Goal: Task Accomplishment & Management: Use online tool/utility

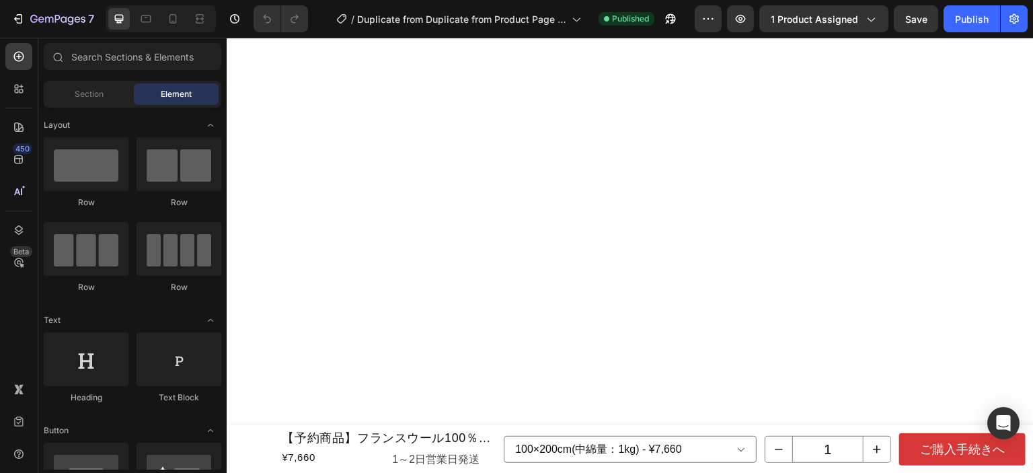
scroll to position [4571, 0]
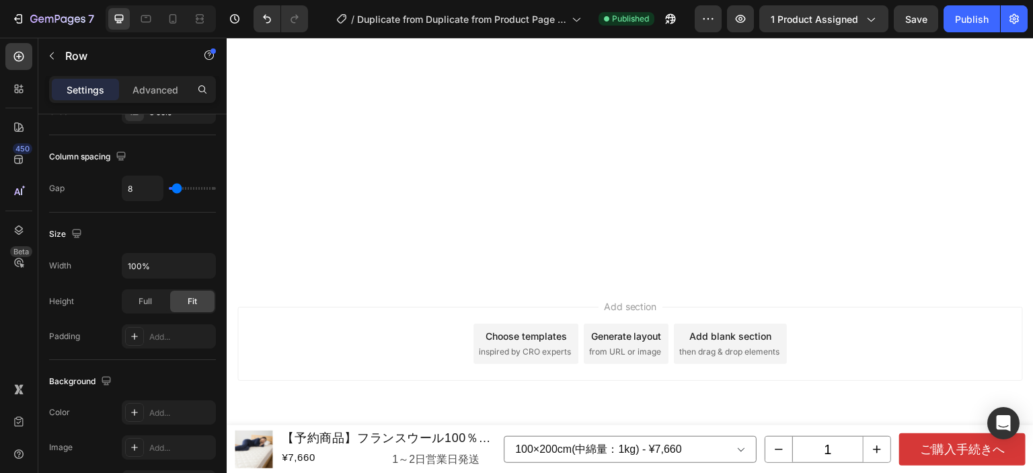
scroll to position [0, 0]
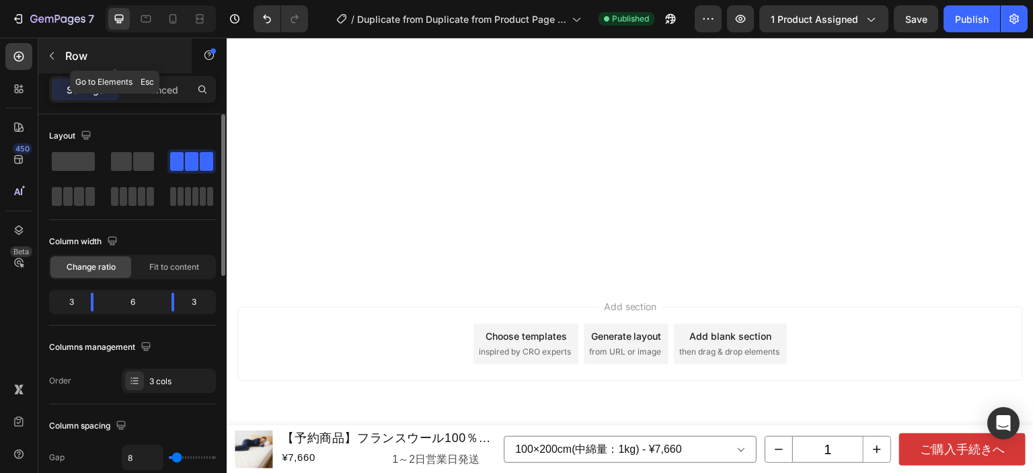
click at [52, 63] on button "button" at bounding box center [52, 56] width 22 height 22
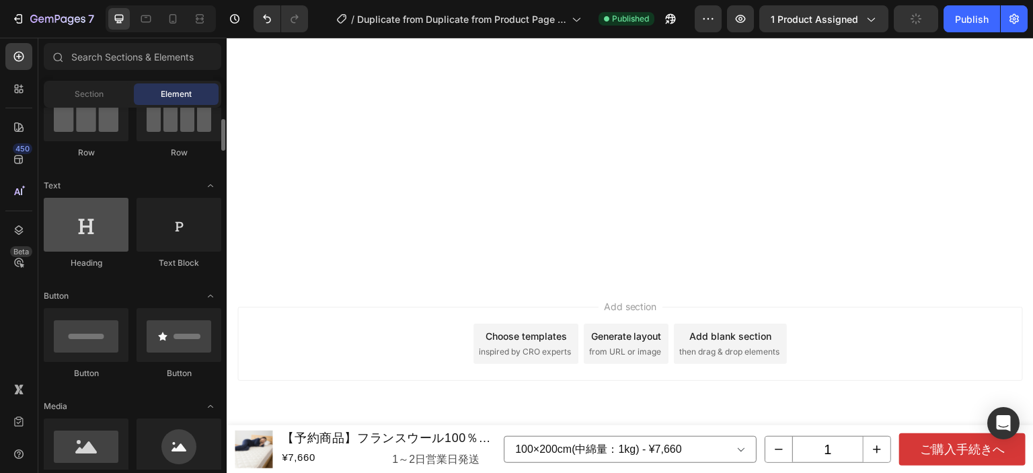
scroll to position [202, 0]
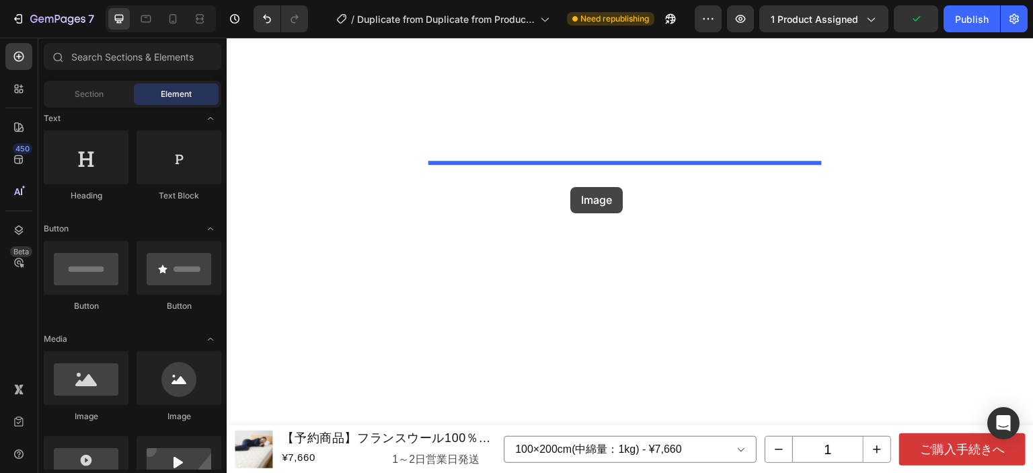
drag, startPoint x: 323, startPoint y: 429, endPoint x: 572, endPoint y: 186, distance: 348.5
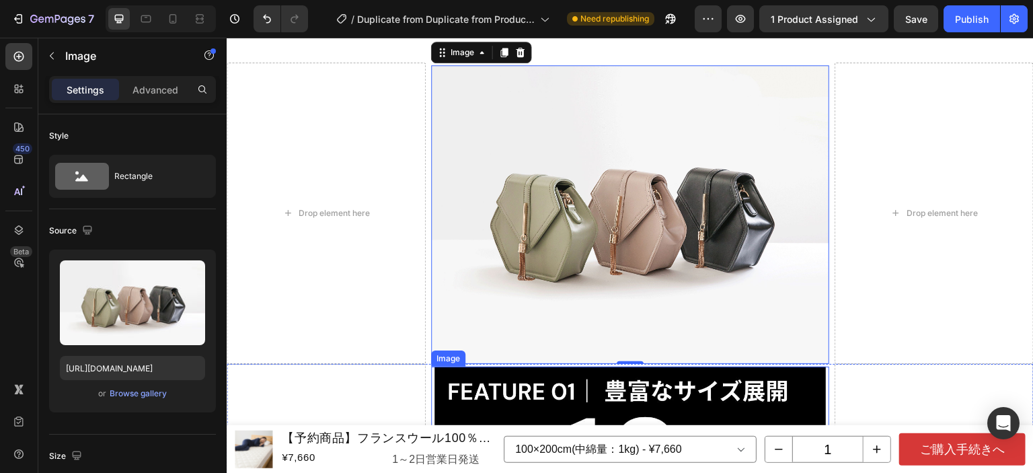
scroll to position [4773, 0]
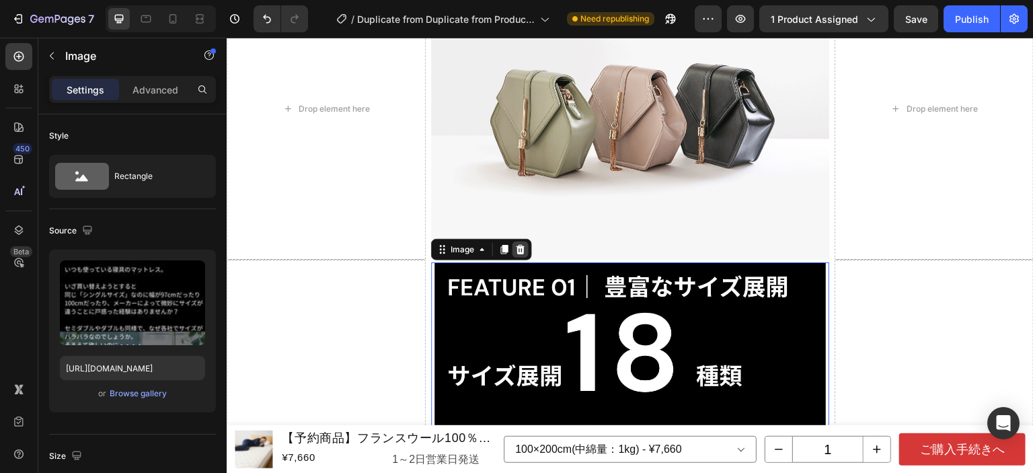
click at [518, 247] on icon at bounding box center [520, 249] width 11 height 11
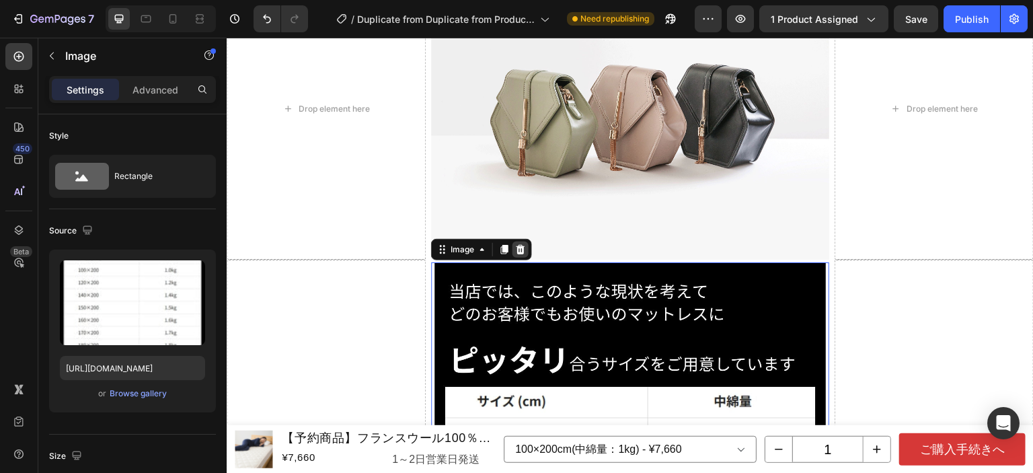
click at [519, 245] on icon at bounding box center [520, 249] width 11 height 11
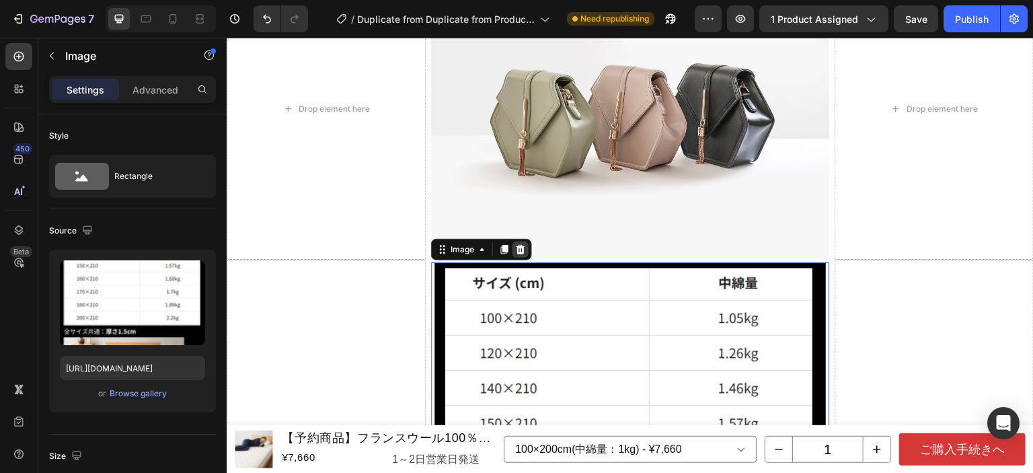
click at [517, 245] on icon at bounding box center [520, 249] width 9 height 9
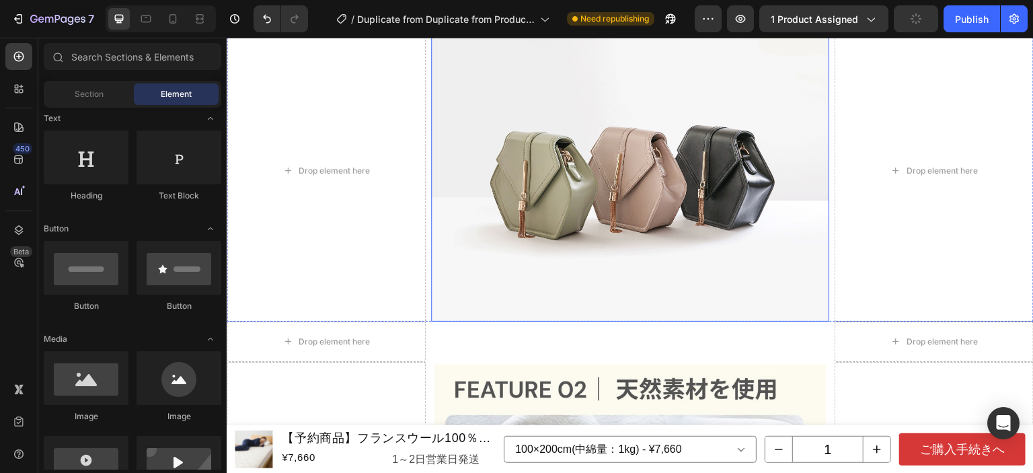
scroll to position [4639, 0]
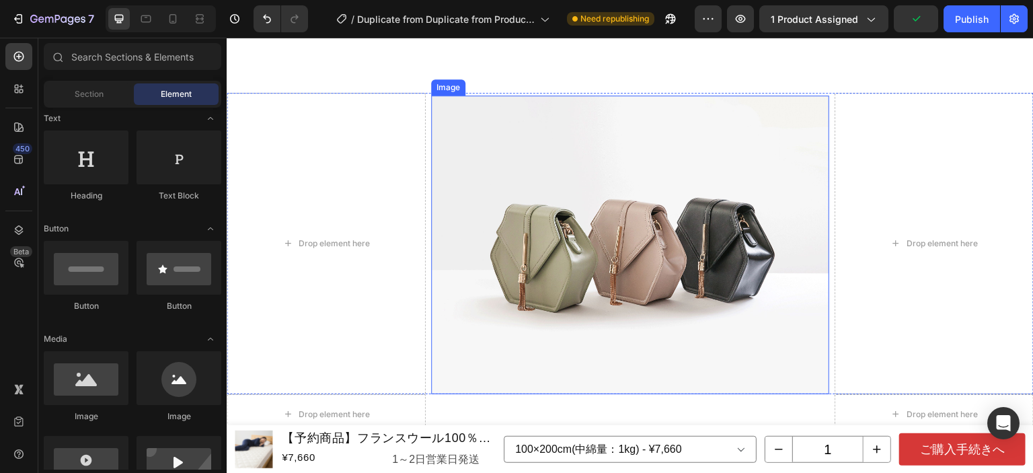
click at [623, 264] on img at bounding box center [630, 244] width 398 height 298
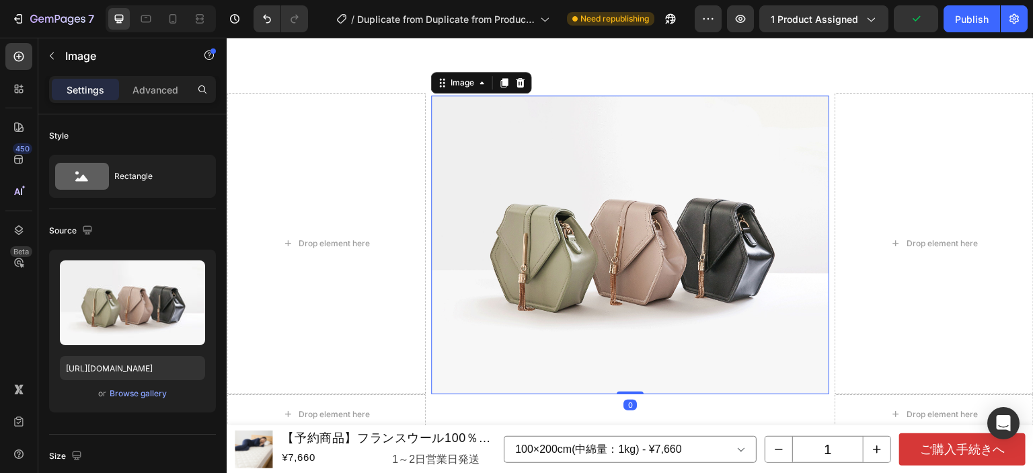
click at [515, 87] on icon at bounding box center [520, 82] width 11 height 11
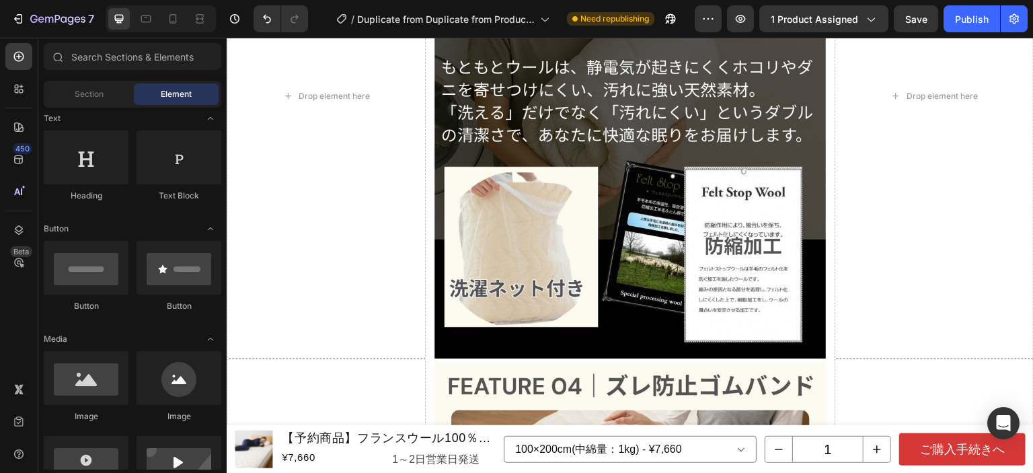
scroll to position [4568, 0]
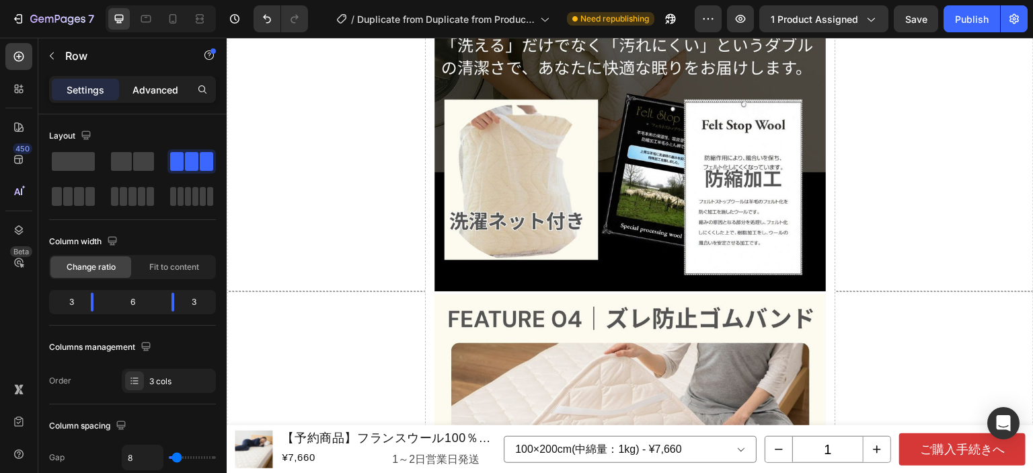
click at [171, 81] on div "Advanced" at bounding box center [155, 90] width 67 height 22
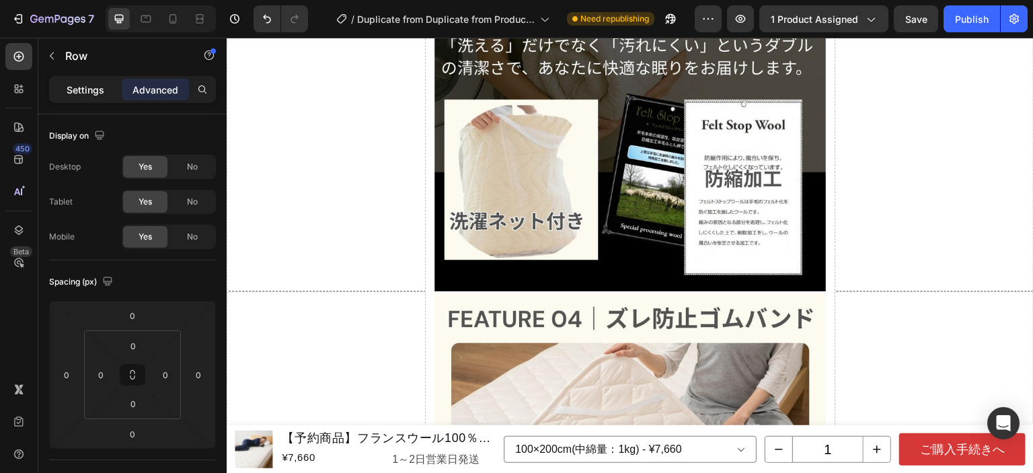
click at [99, 86] on p "Settings" at bounding box center [86, 90] width 38 height 14
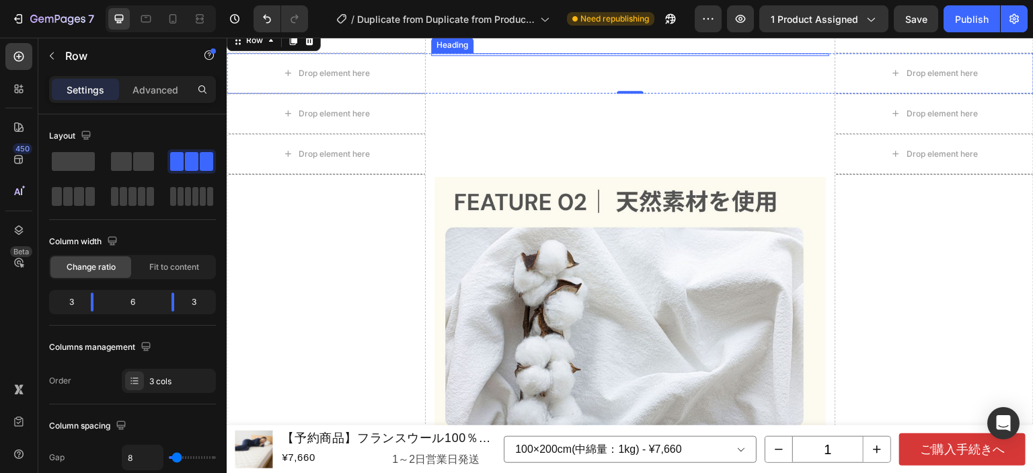
scroll to position [4770, 0]
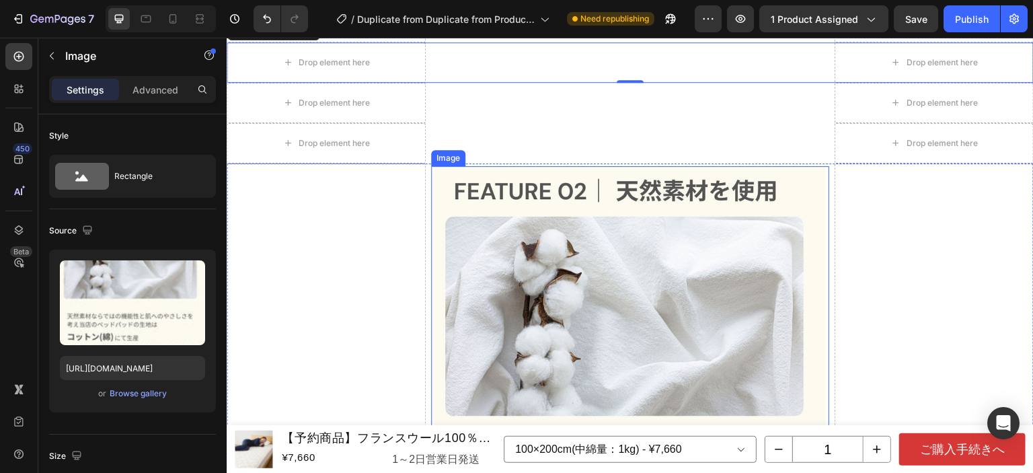
click at [631, 299] on img at bounding box center [629, 427] width 391 height 522
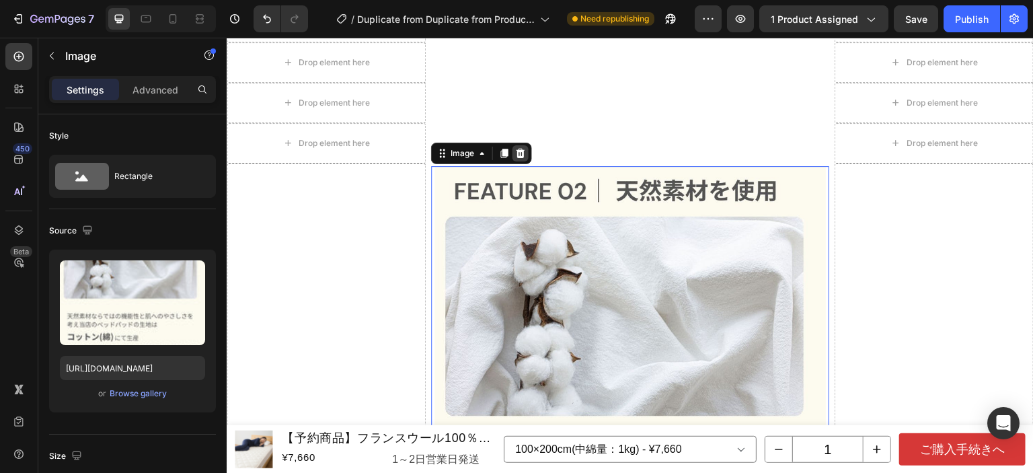
click at [516, 151] on icon at bounding box center [520, 153] width 9 height 9
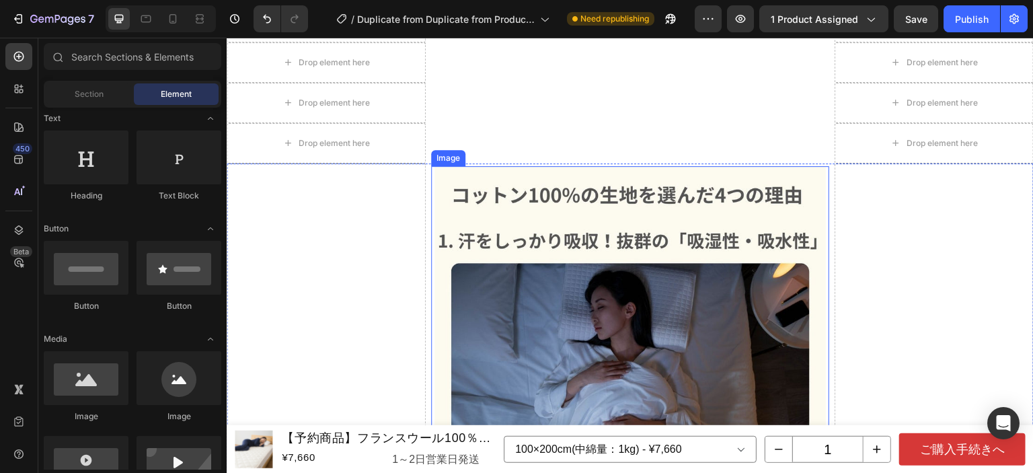
click at [557, 198] on img at bounding box center [629, 427] width 391 height 522
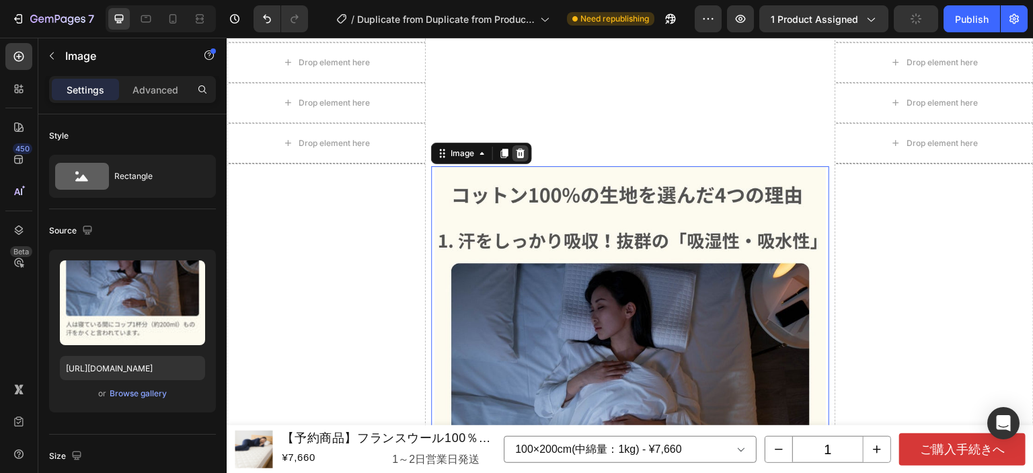
click at [519, 152] on icon at bounding box center [520, 153] width 11 height 11
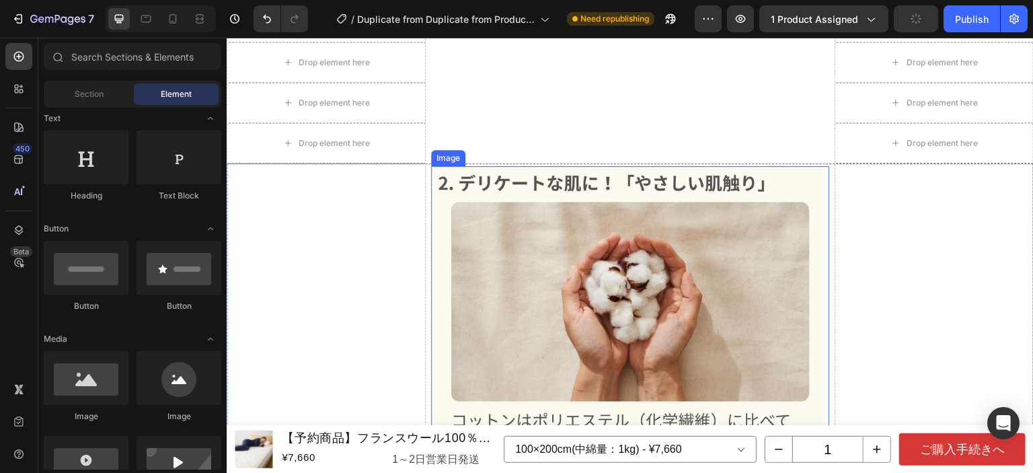
click at [590, 226] on img at bounding box center [629, 383] width 391 height 434
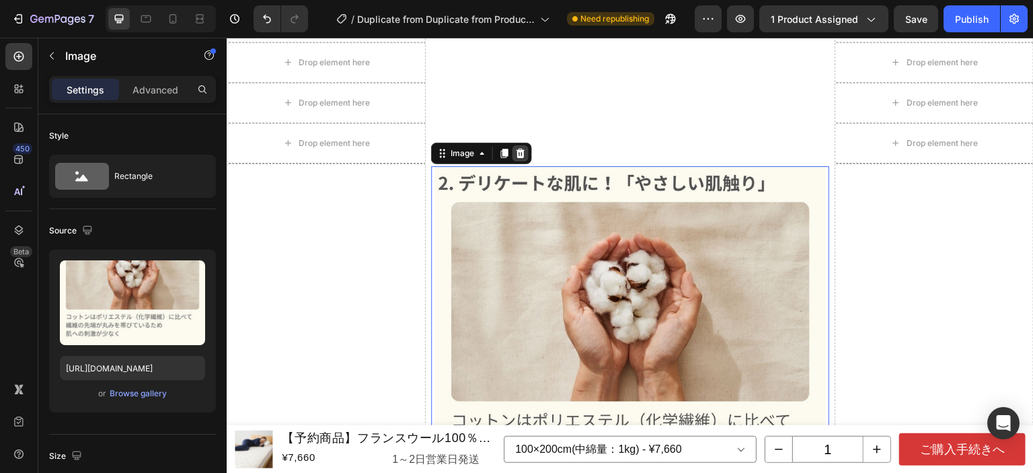
click at [522, 155] on icon at bounding box center [520, 153] width 11 height 11
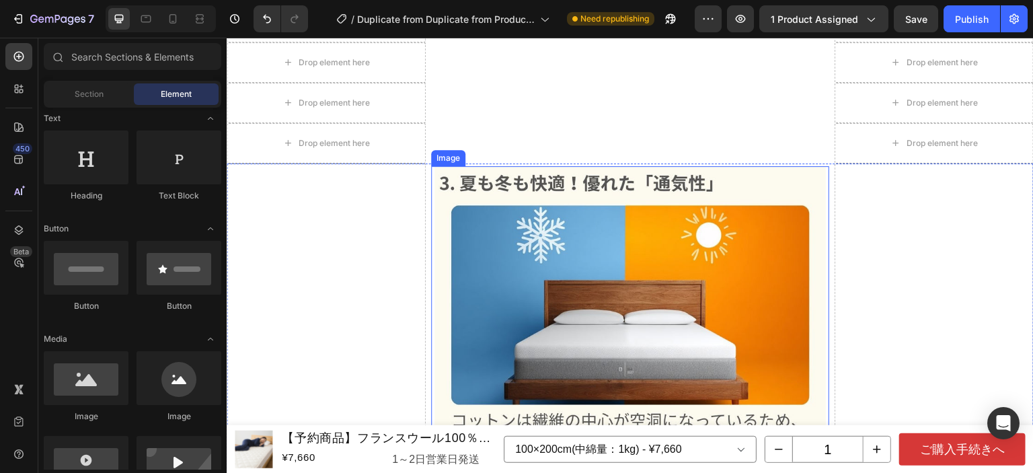
click at [591, 247] on img at bounding box center [629, 386] width 391 height 441
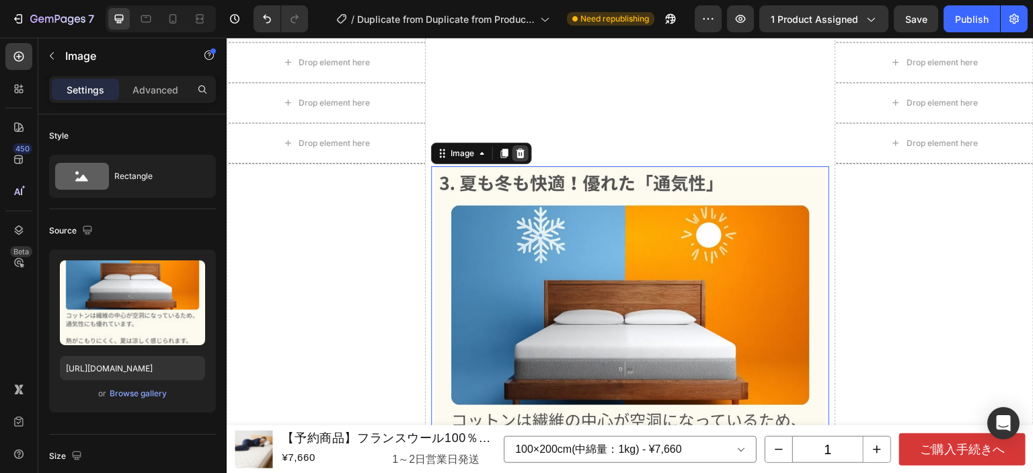
click at [519, 155] on icon at bounding box center [520, 153] width 11 height 11
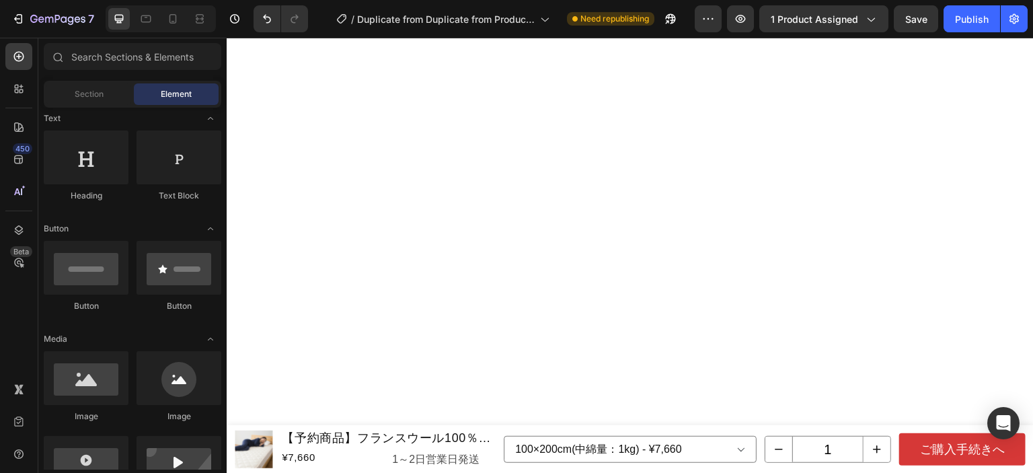
scroll to position [2218, 0]
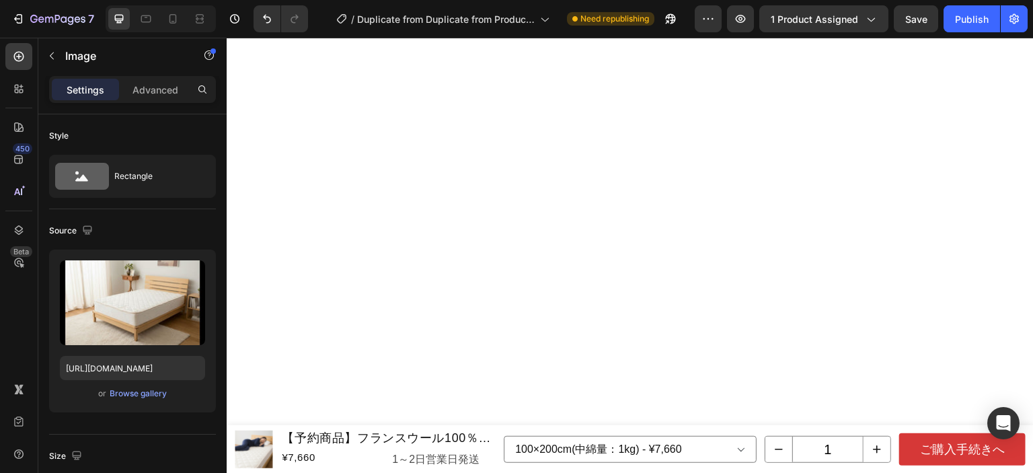
scroll to position [2084, 0]
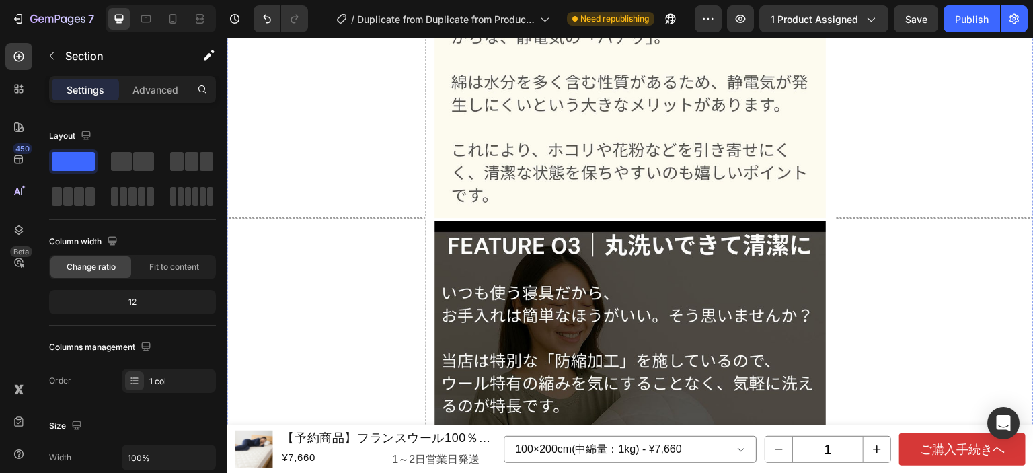
scroll to position [2286, 0]
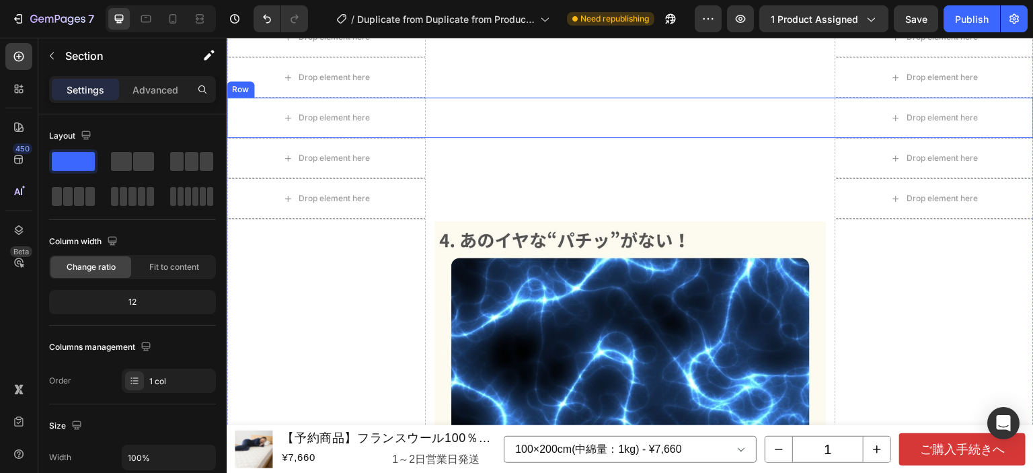
click at [635, 300] on img at bounding box center [629, 450] width 391 height 458
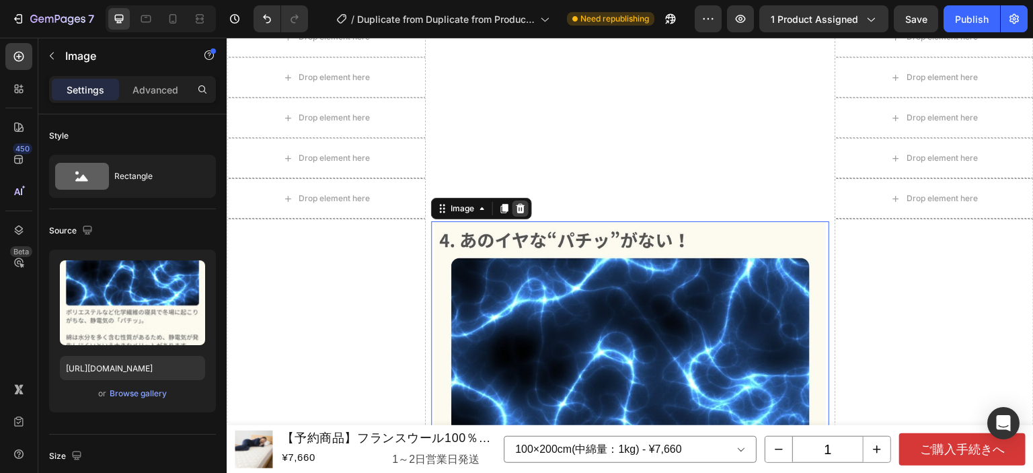
click at [516, 210] on icon at bounding box center [520, 208] width 9 height 9
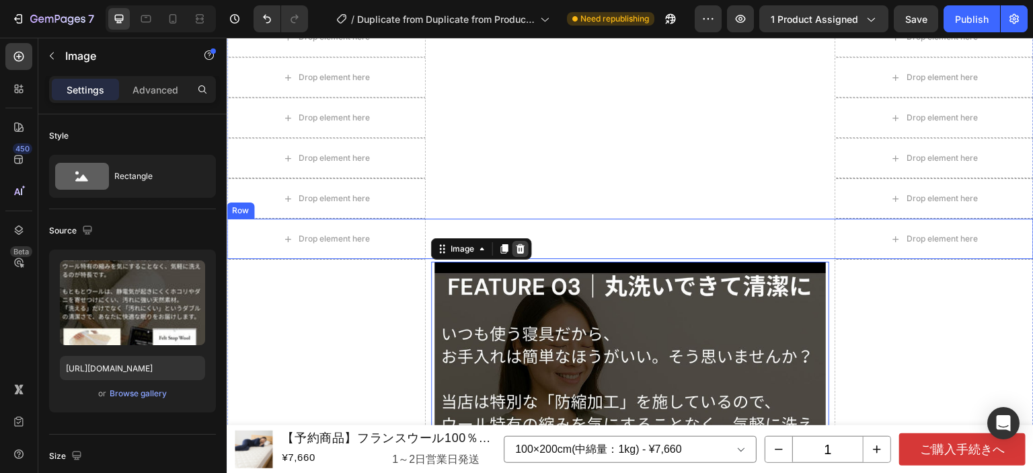
click at [522, 247] on icon at bounding box center [520, 248] width 11 height 11
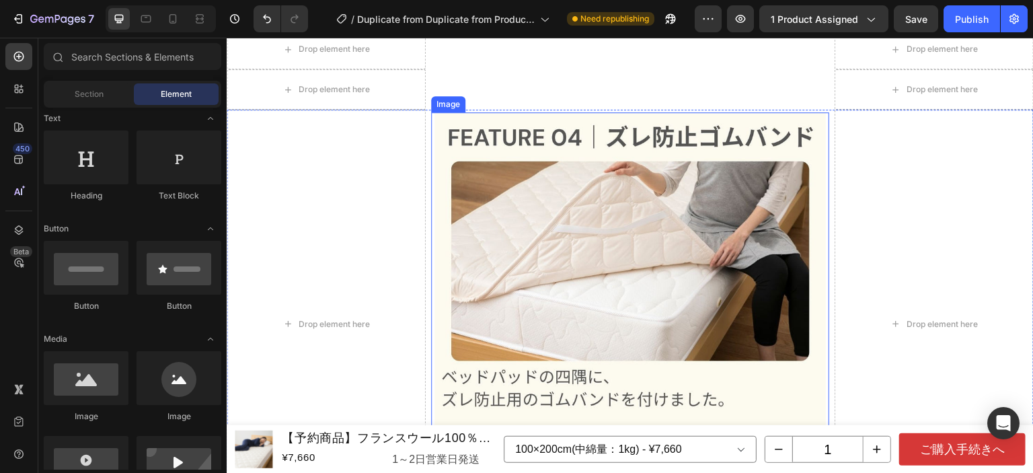
scroll to position [2487, 0]
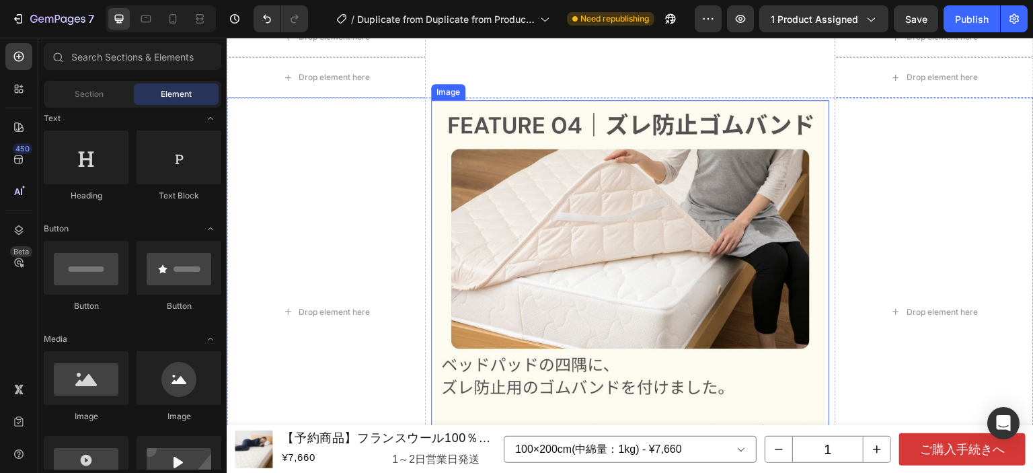
click at [589, 275] on img at bounding box center [629, 313] width 391 height 426
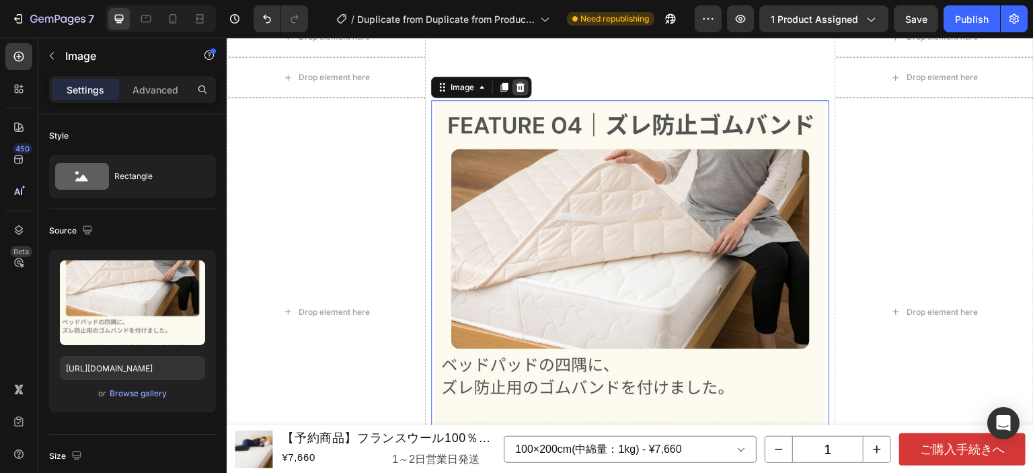
click at [522, 89] on icon at bounding box center [520, 87] width 11 height 11
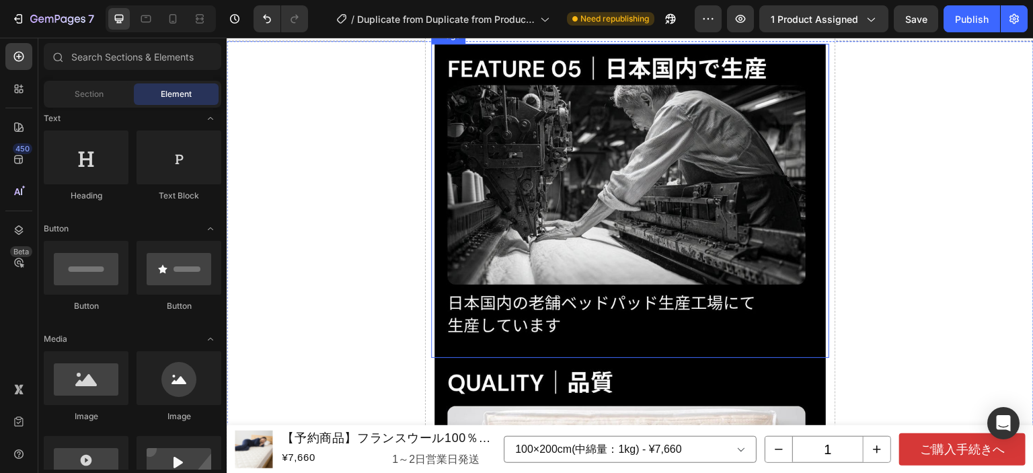
scroll to position [2622, 0]
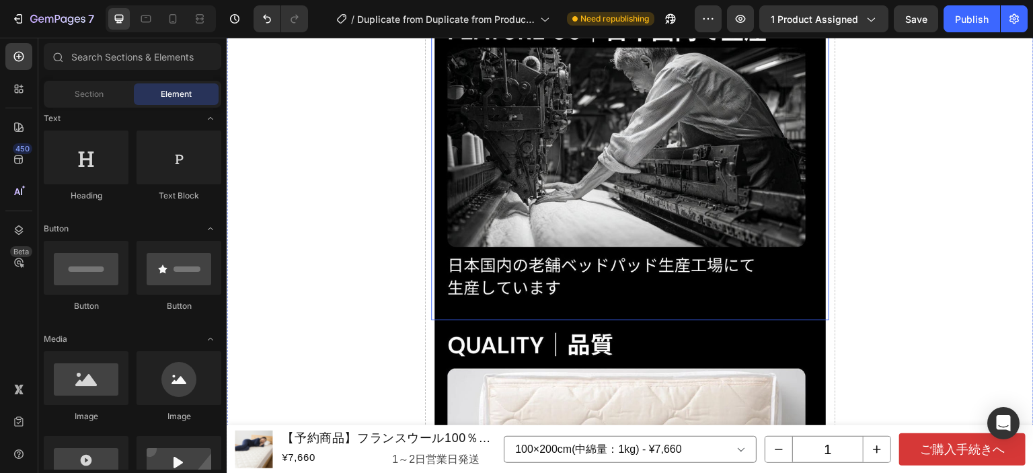
click at [588, 162] on img at bounding box center [629, 163] width 391 height 314
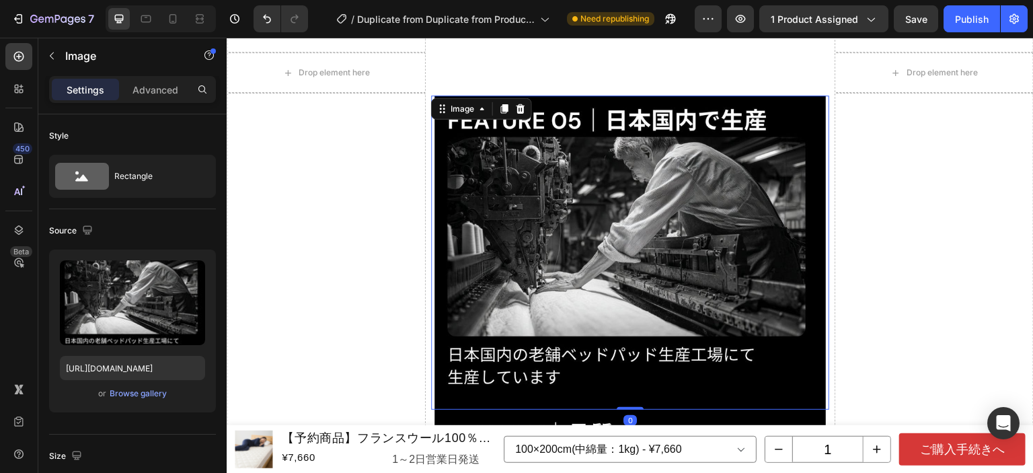
scroll to position [2487, 0]
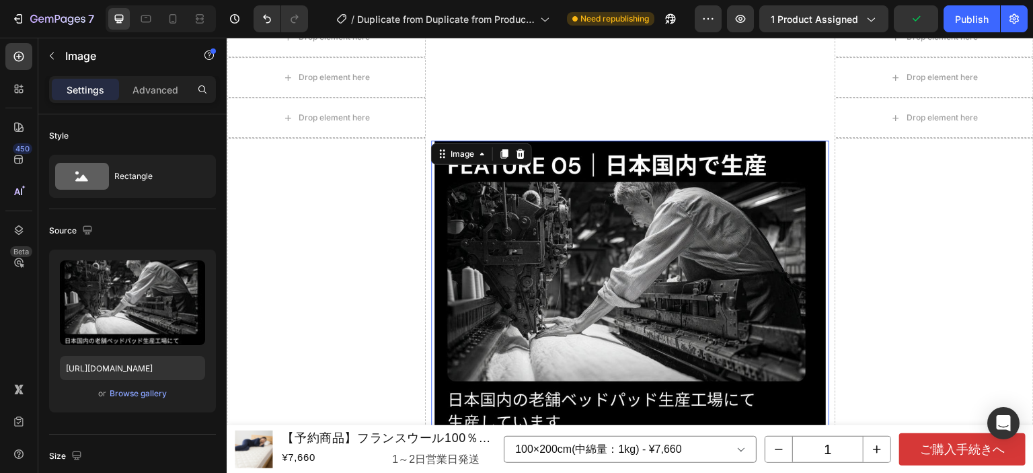
click at [518, 157] on icon at bounding box center [520, 153] width 9 height 9
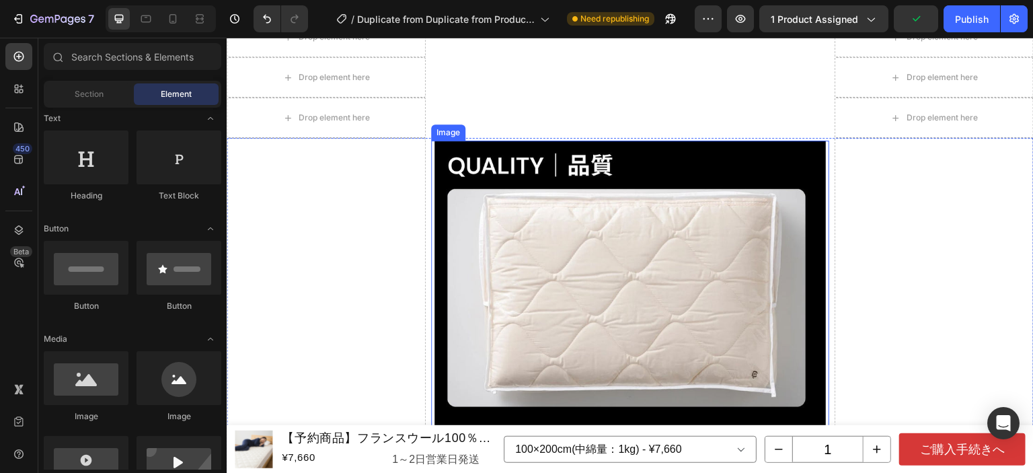
click at [553, 177] on img at bounding box center [629, 402] width 391 height 522
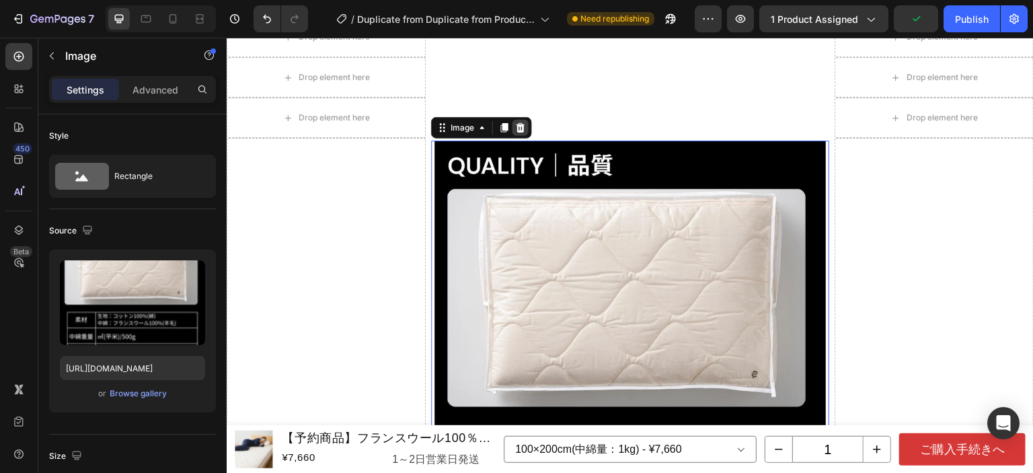
click at [516, 130] on icon at bounding box center [520, 127] width 9 height 9
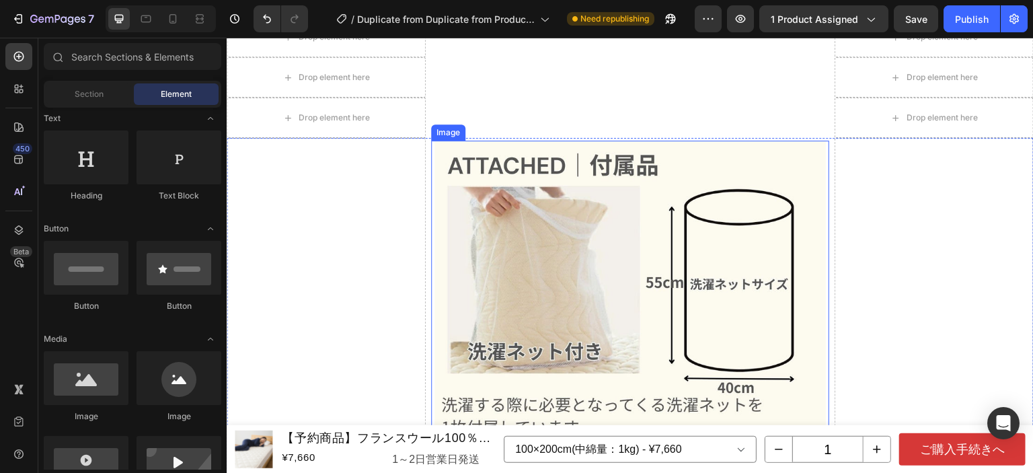
click at [577, 193] on img at bounding box center [629, 402] width 391 height 522
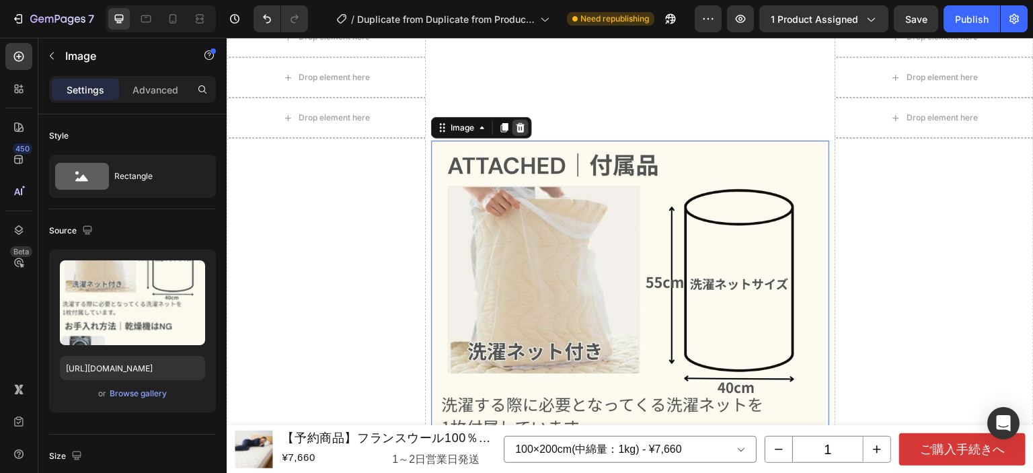
click at [512, 126] on div at bounding box center [520, 128] width 16 height 16
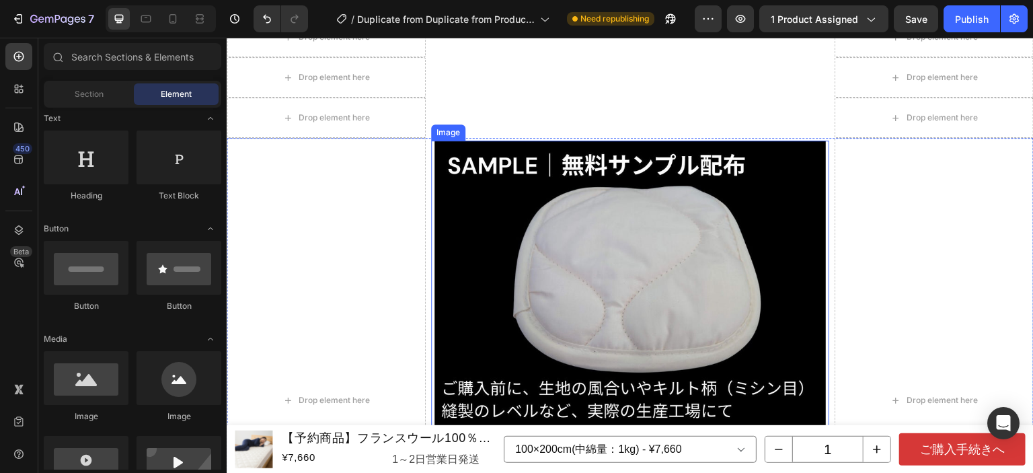
click at [550, 193] on img at bounding box center [629, 402] width 391 height 522
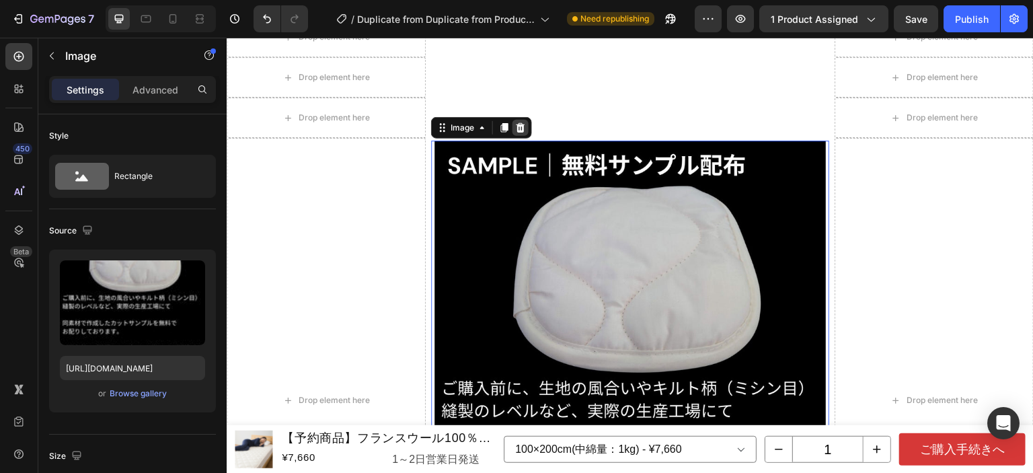
click at [521, 134] on div at bounding box center [520, 128] width 16 height 16
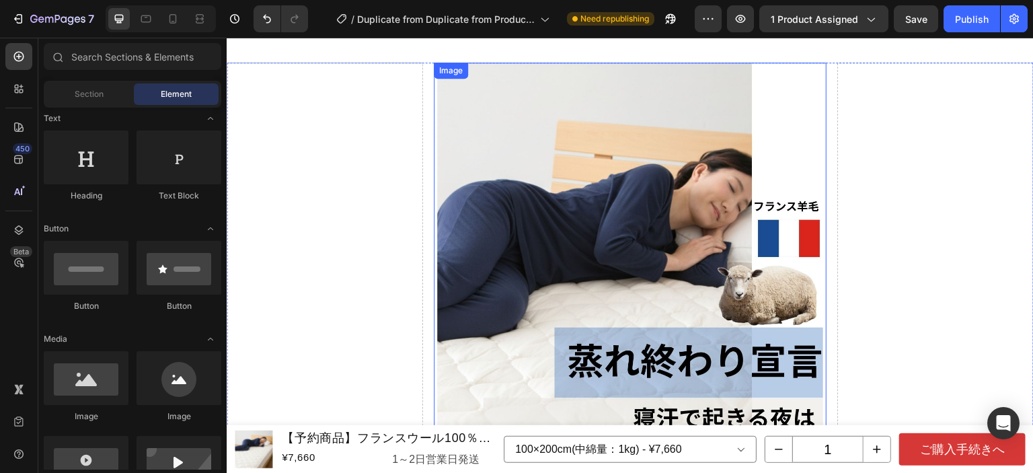
scroll to position [67, 0]
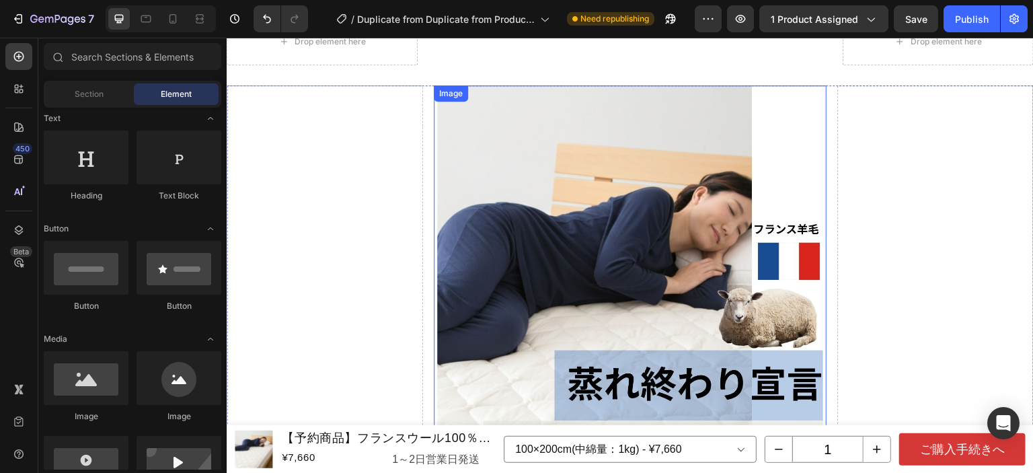
click at [651, 259] on img at bounding box center [630, 342] width 386 height 514
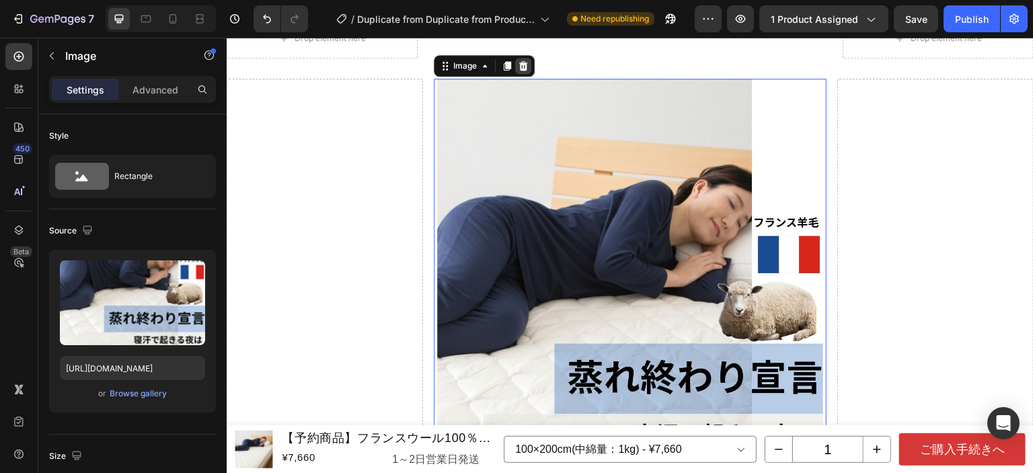
click at [521, 71] on icon at bounding box center [523, 66] width 11 height 11
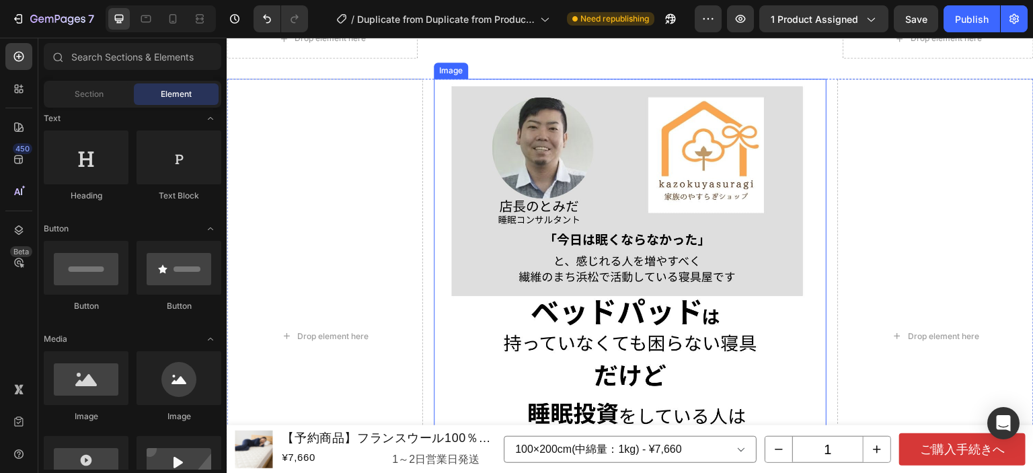
click at [574, 124] on img at bounding box center [630, 336] width 386 height 514
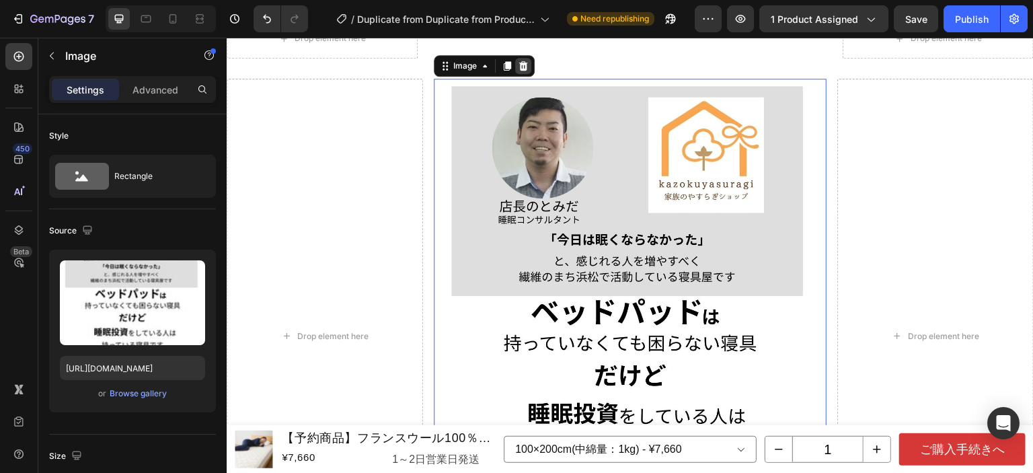
click at [528, 65] on div at bounding box center [523, 66] width 16 height 16
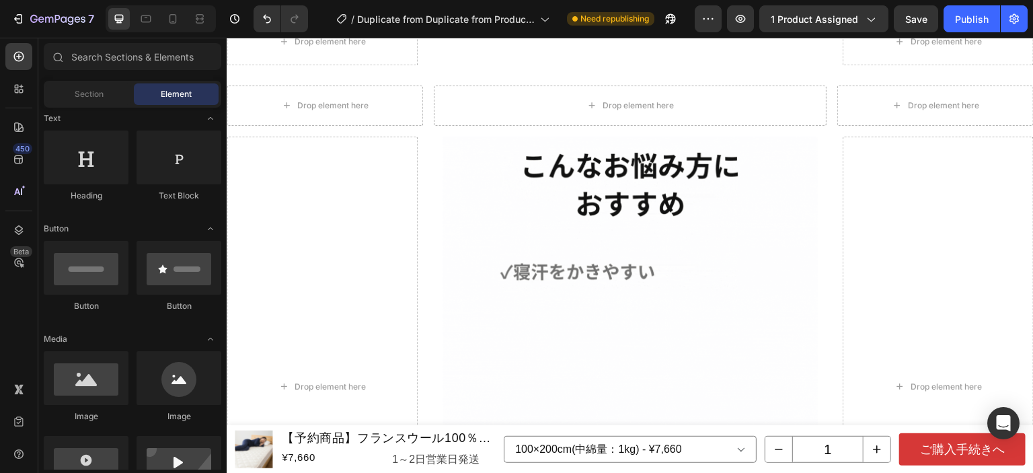
click at [594, 215] on img at bounding box center [629, 386] width 375 height 500
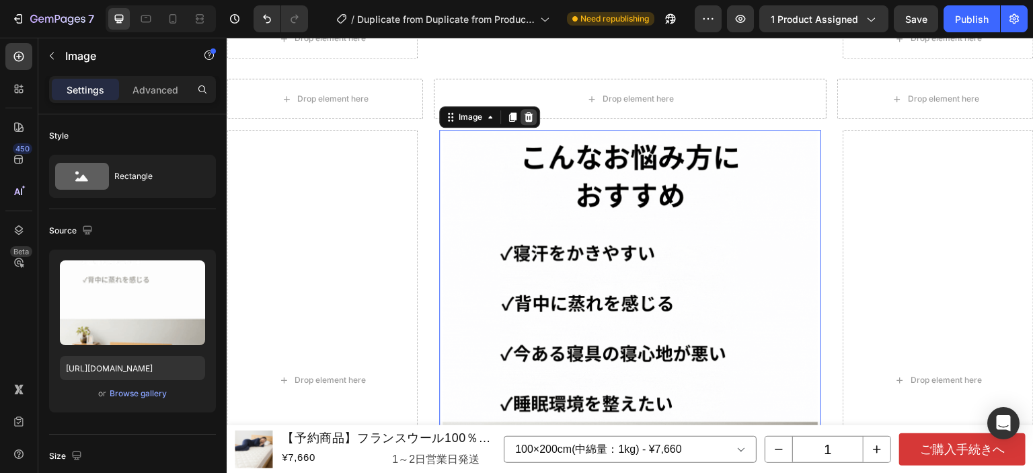
click at [524, 122] on icon at bounding box center [528, 116] width 9 height 9
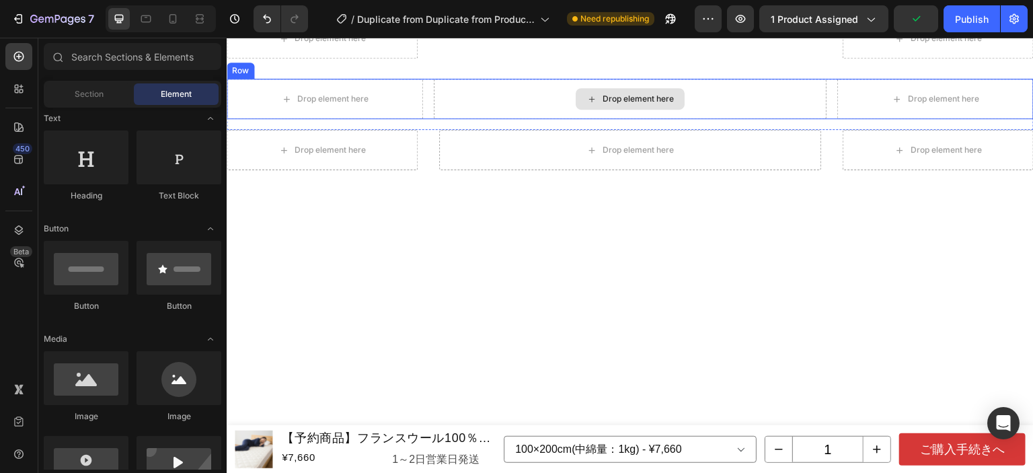
click at [623, 99] on div "Drop element here" at bounding box center [637, 98] width 71 height 11
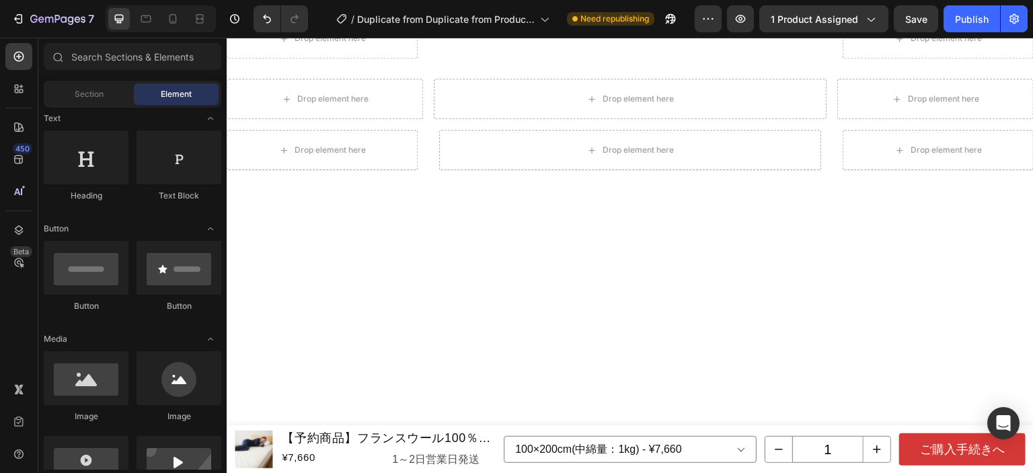
click at [619, 198] on div at bounding box center [630, 479] width 807 height 599
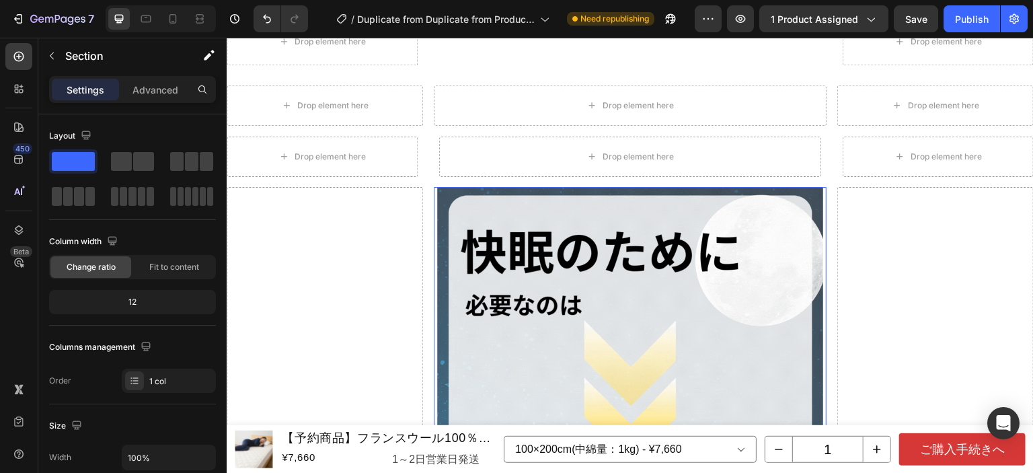
click at [615, 212] on img at bounding box center [630, 444] width 386 height 514
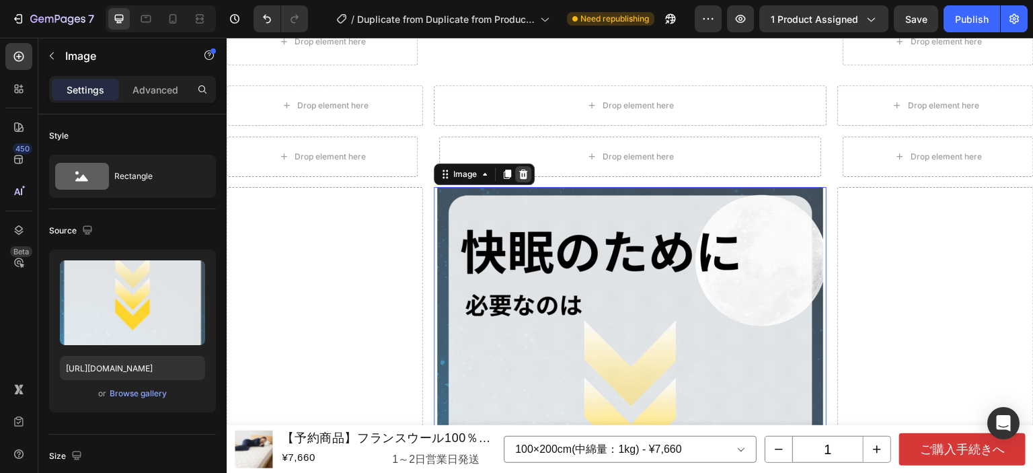
click at [520, 170] on icon at bounding box center [523, 173] width 9 height 9
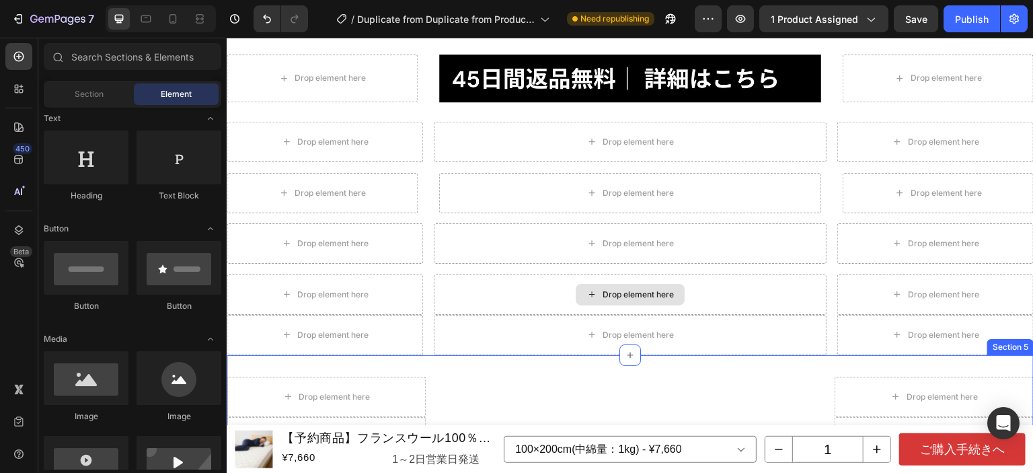
scroll to position [0, 0]
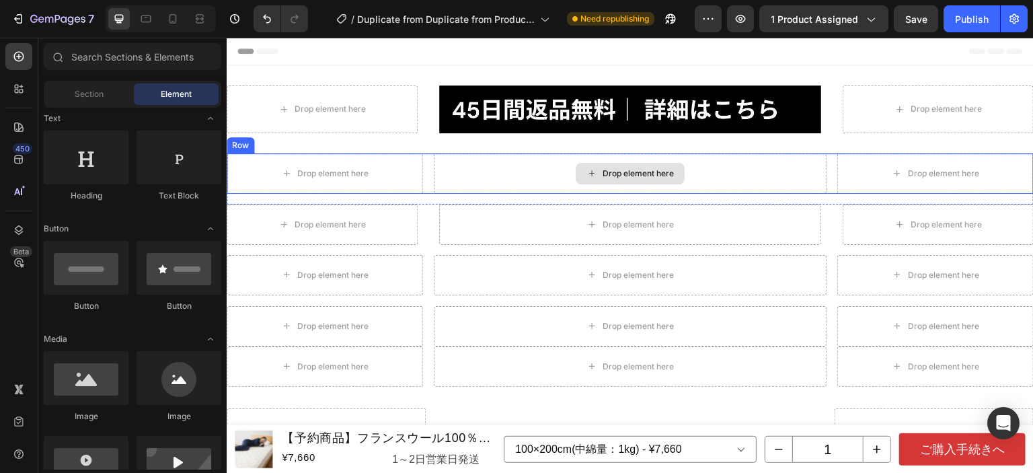
click at [715, 175] on div "Drop element here" at bounding box center [630, 173] width 393 height 40
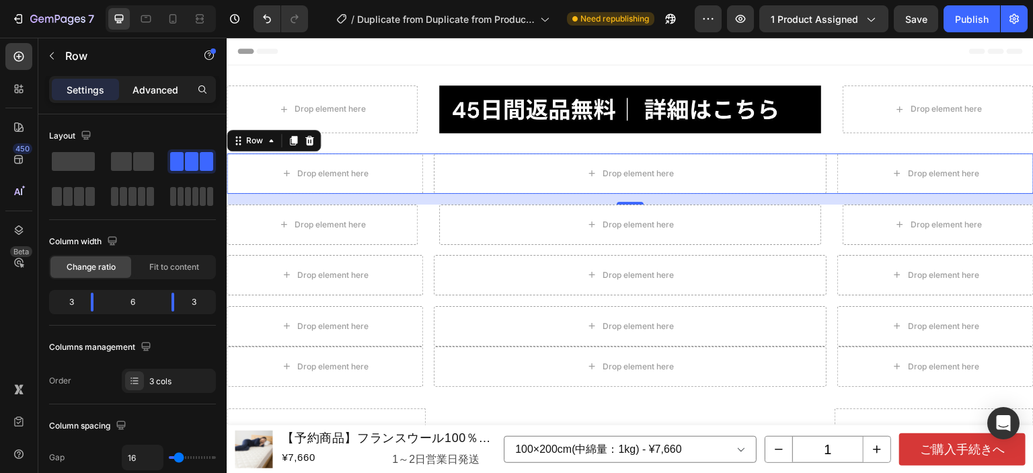
click at [166, 93] on p "Advanced" at bounding box center [155, 90] width 46 height 14
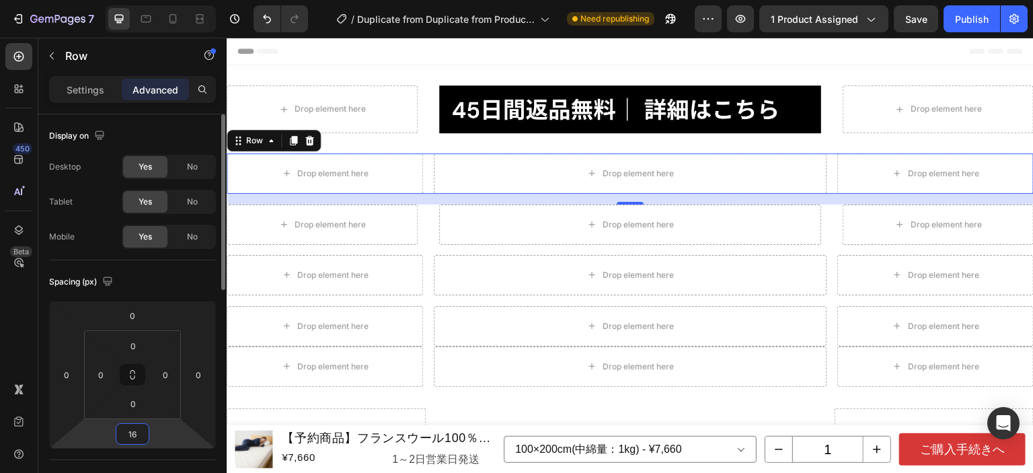
click at [142, 433] on input "16" at bounding box center [132, 434] width 27 height 20
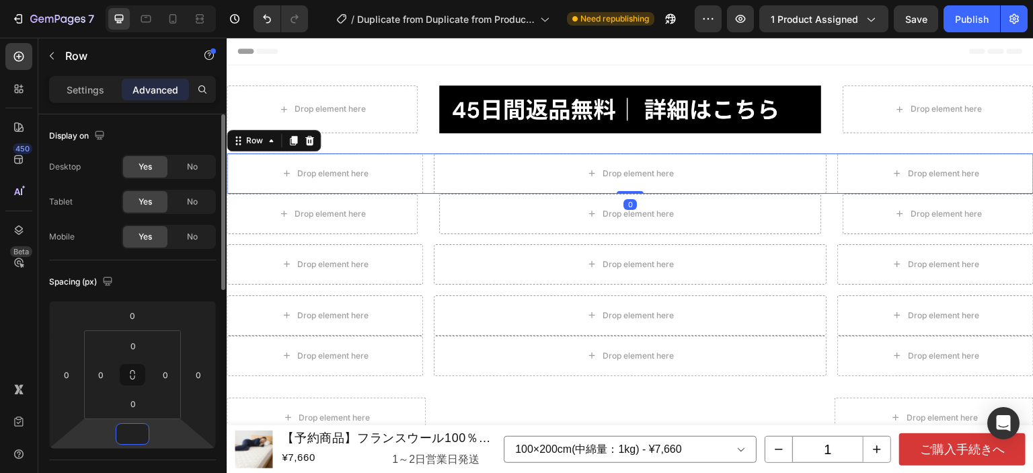
type input "5"
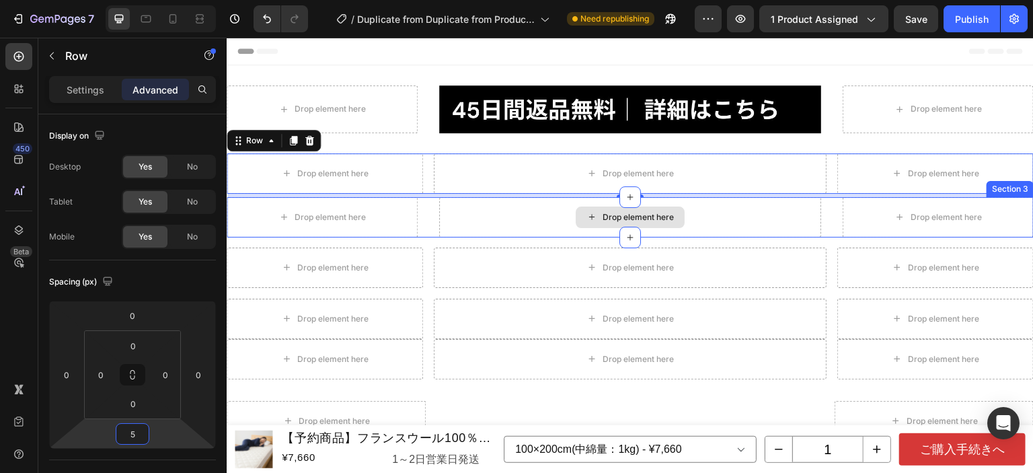
click at [530, 221] on div "Drop element here" at bounding box center [630, 217] width 382 height 40
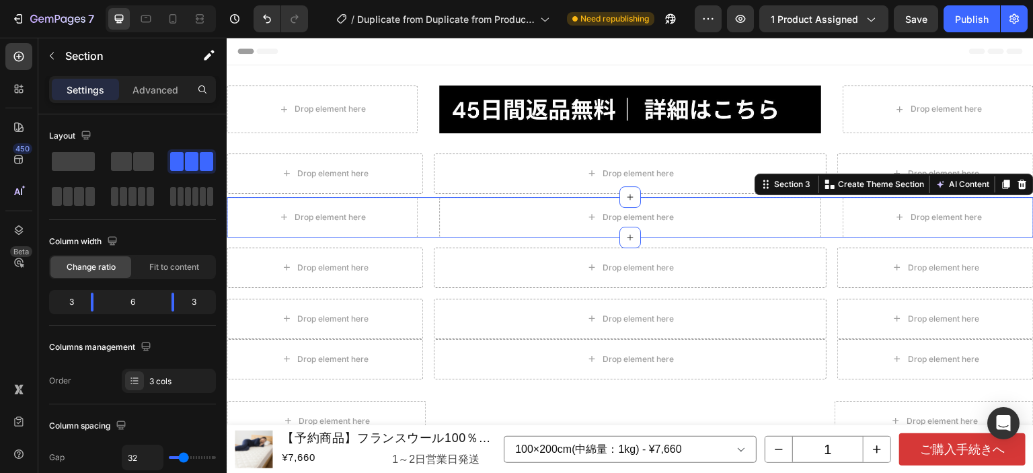
click at [1019, 186] on div at bounding box center [1022, 184] width 16 height 16
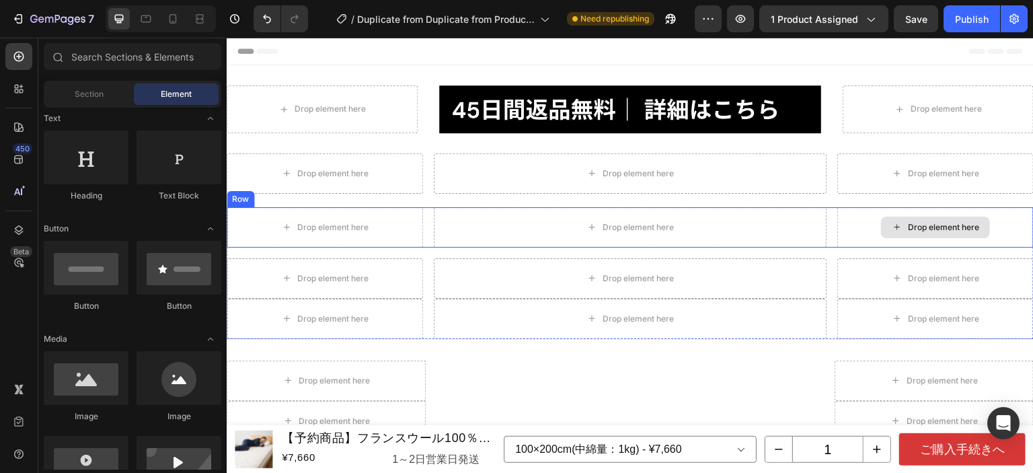
click at [998, 215] on div "Drop element here" at bounding box center [935, 227] width 196 height 40
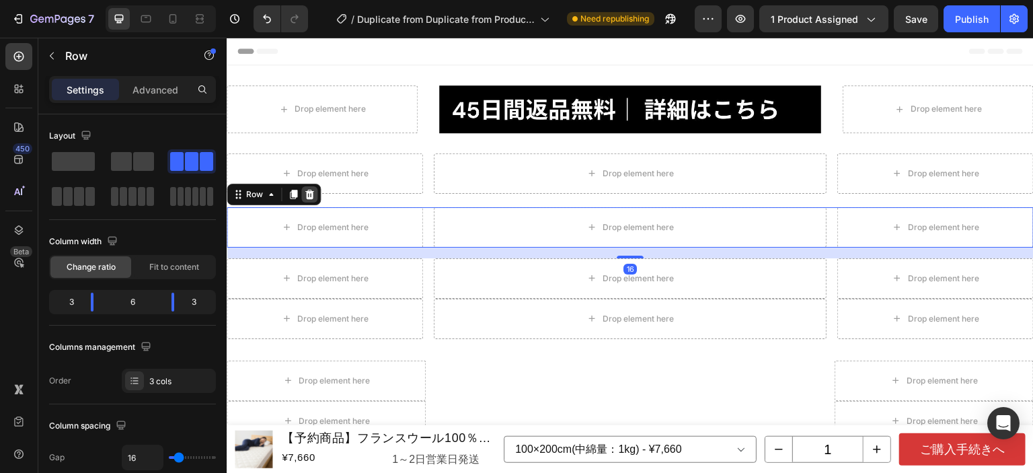
click at [307, 189] on icon at bounding box center [309, 194] width 11 height 11
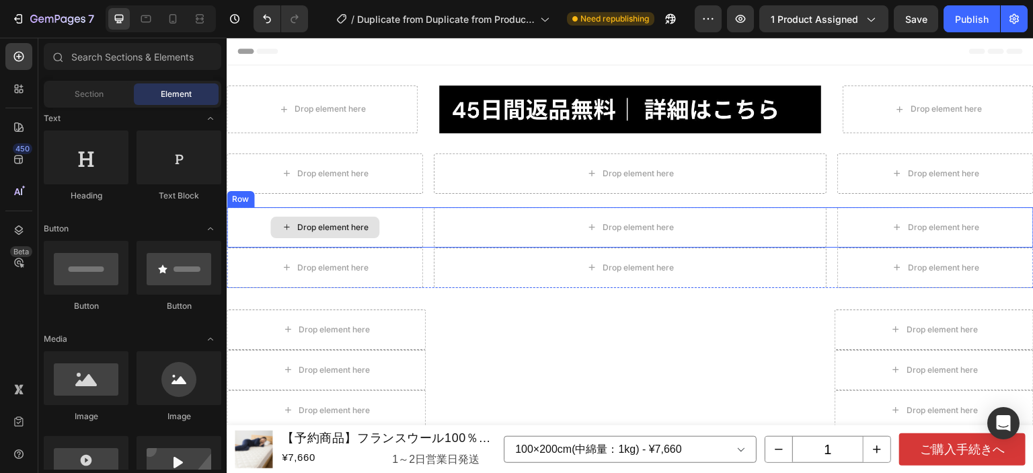
click at [337, 210] on div "Drop element here" at bounding box center [325, 227] width 196 height 40
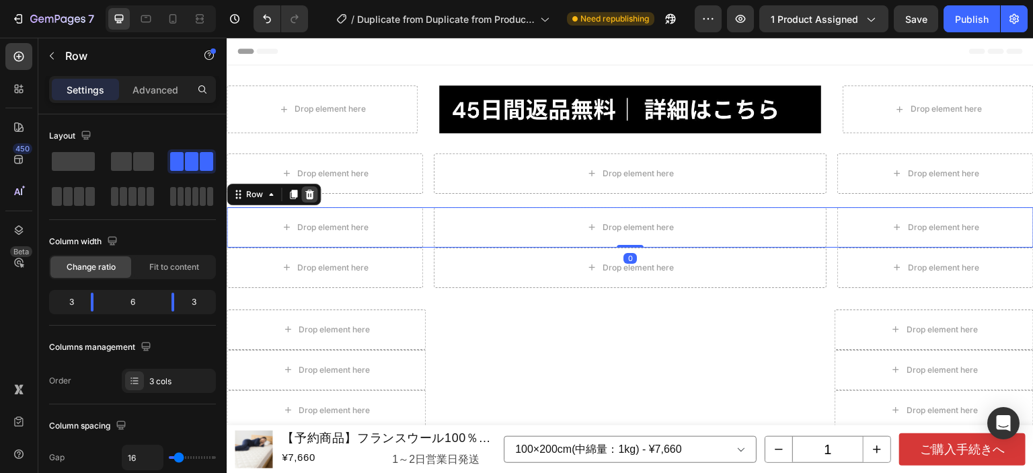
click at [313, 195] on icon at bounding box center [309, 194] width 11 height 11
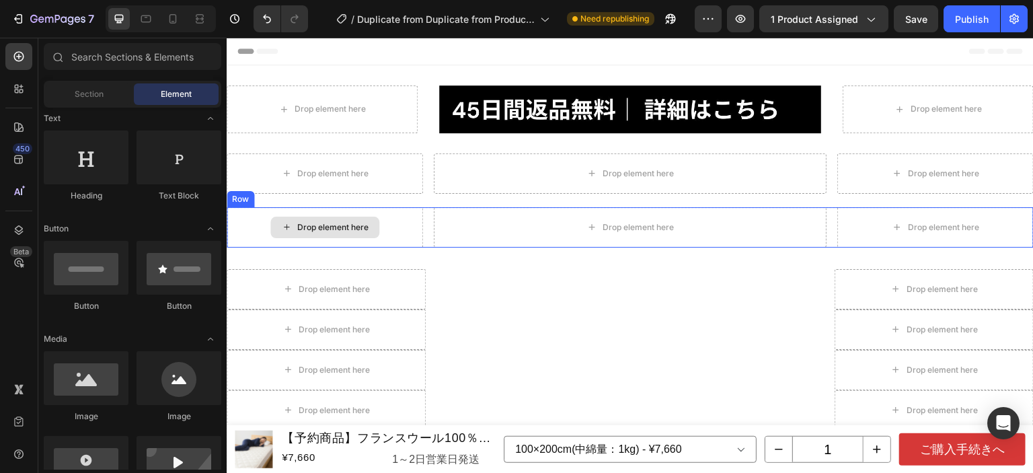
click at [327, 218] on div "Drop element here" at bounding box center [324, 227] width 109 height 22
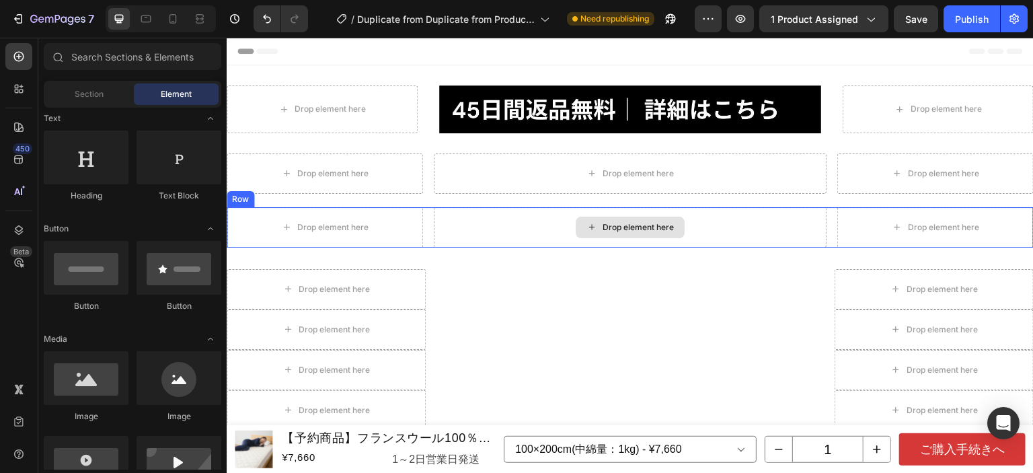
click at [458, 216] on div "Drop element here" at bounding box center [630, 227] width 393 height 40
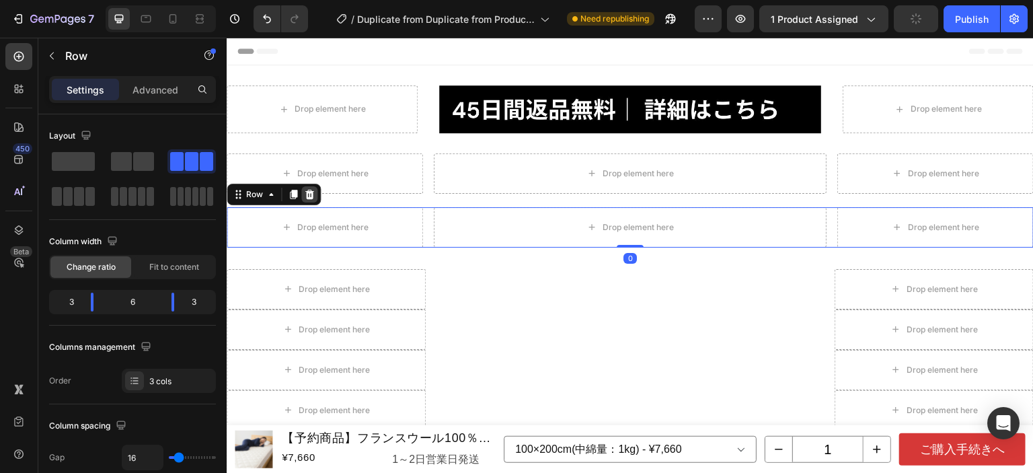
click at [312, 194] on icon at bounding box center [309, 194] width 9 height 9
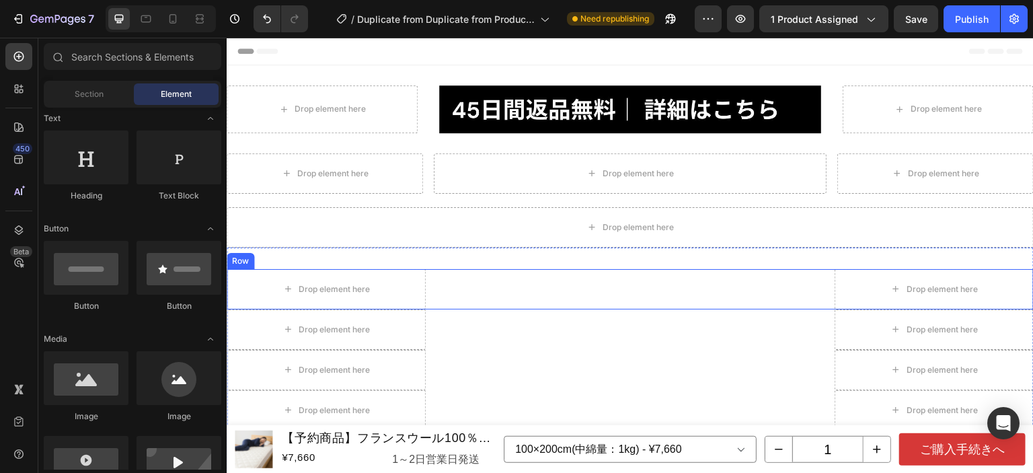
click at [478, 282] on div "Heading" at bounding box center [630, 289] width 398 height 40
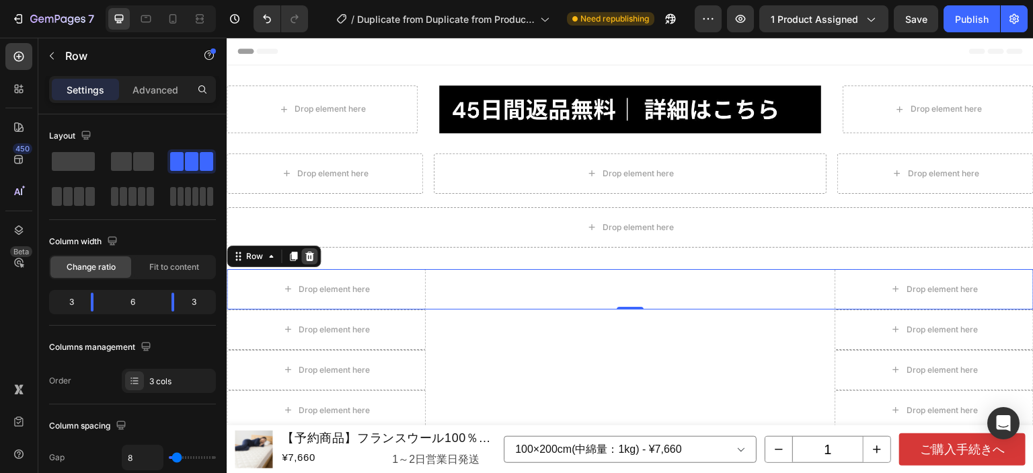
click at [311, 253] on icon at bounding box center [309, 255] width 9 height 9
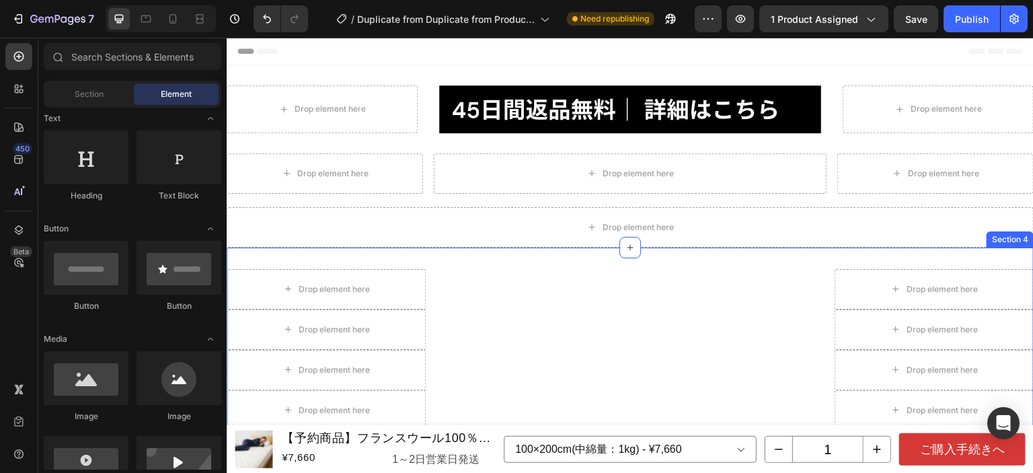
click at [379, 225] on div "Drop element here" at bounding box center [630, 227] width 807 height 40
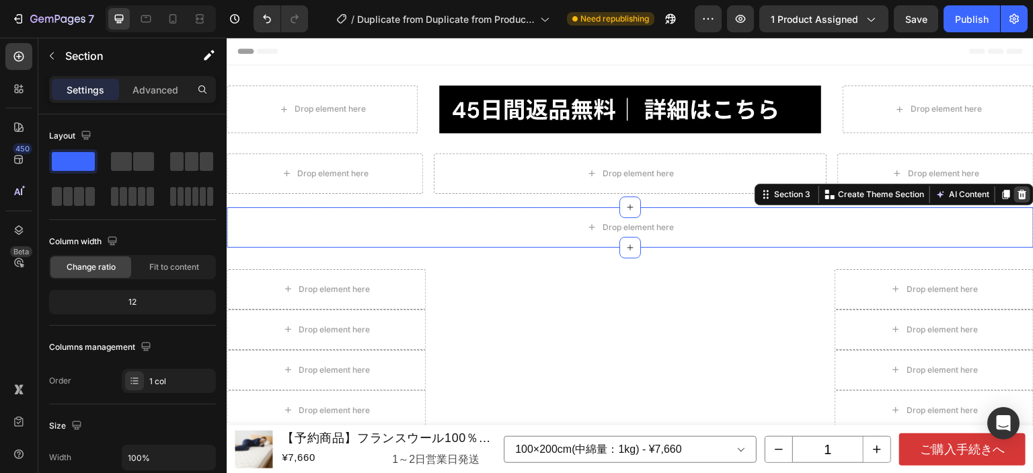
click at [1016, 197] on icon at bounding box center [1021, 194] width 11 height 11
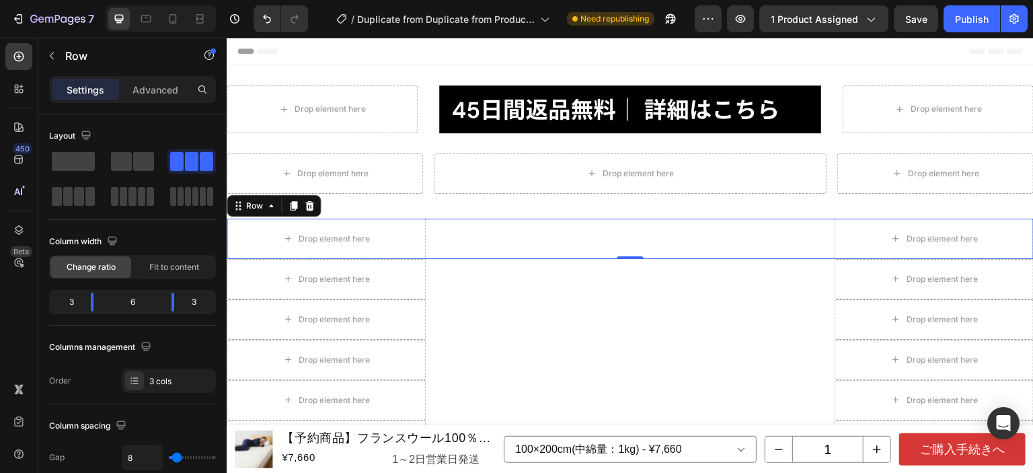
click at [450, 235] on div "Heading" at bounding box center [630, 238] width 398 height 40
click at [312, 205] on icon at bounding box center [309, 205] width 11 height 11
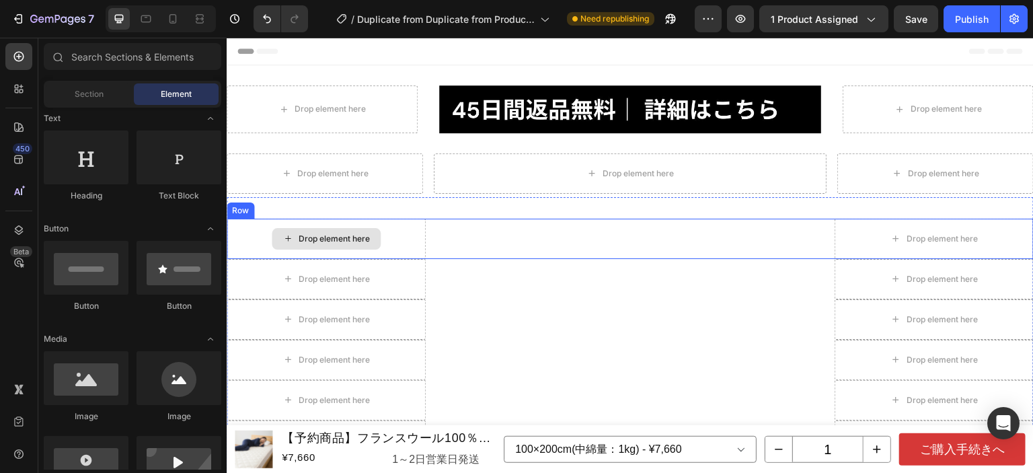
click at [339, 235] on div "Drop element here" at bounding box center [333, 238] width 71 height 11
click at [490, 231] on div "Heading" at bounding box center [630, 238] width 398 height 40
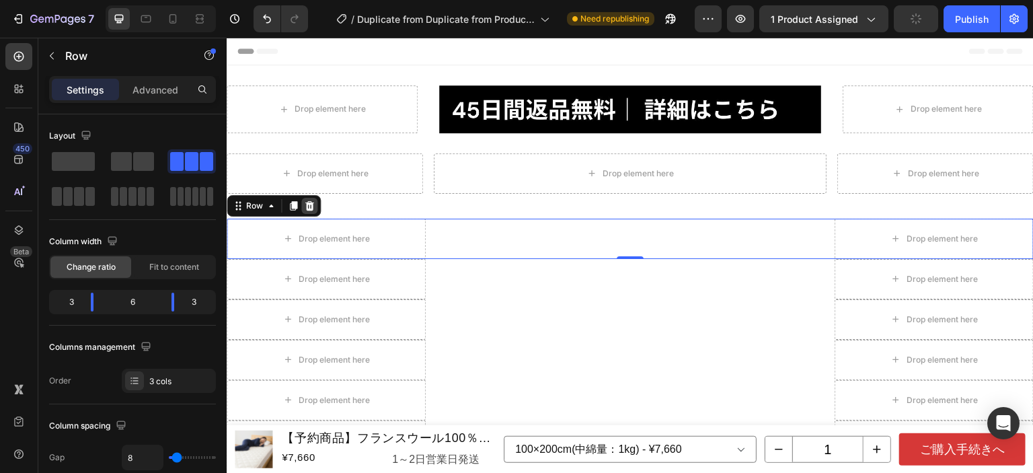
click at [313, 208] on icon at bounding box center [309, 205] width 11 height 11
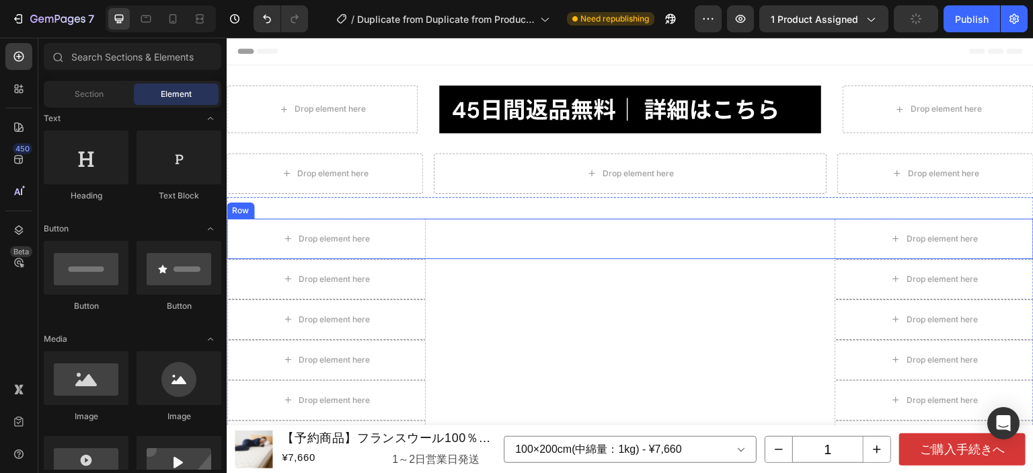
click at [444, 233] on div "Heading" at bounding box center [630, 238] width 398 height 40
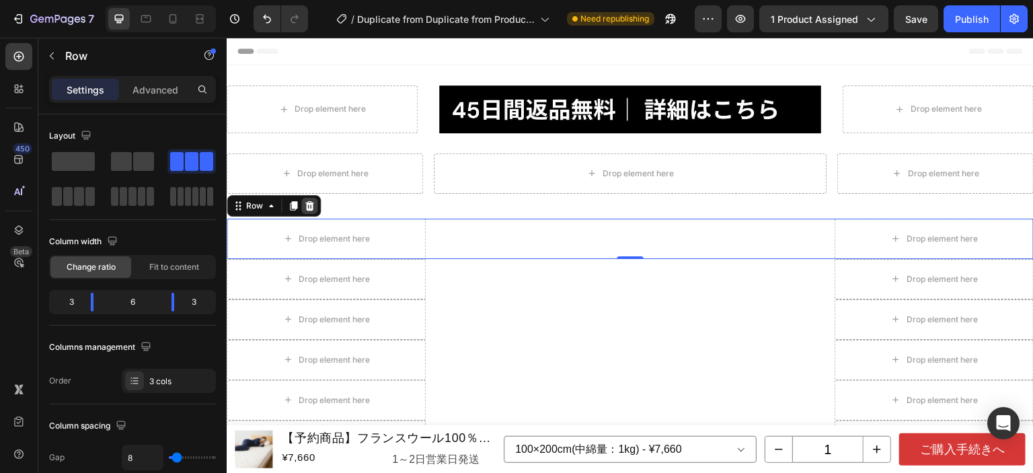
click at [309, 201] on icon at bounding box center [309, 205] width 11 height 11
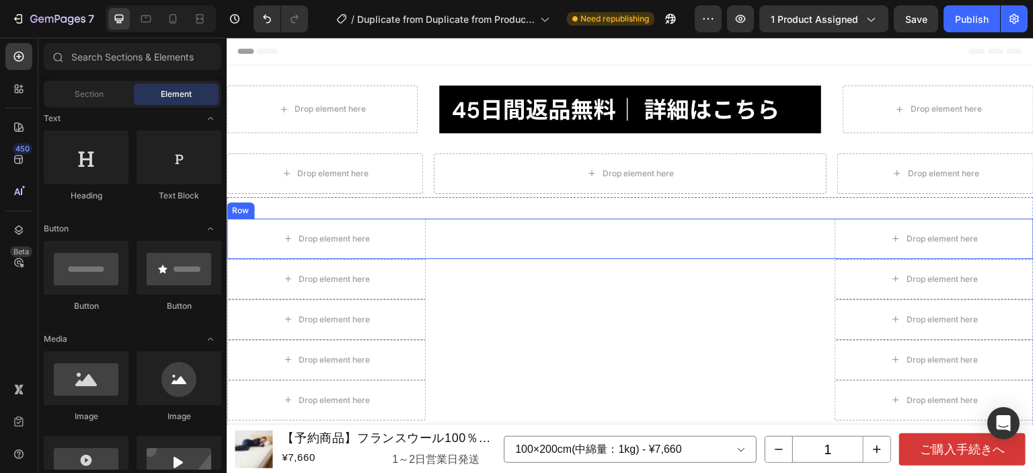
click at [493, 228] on div "Heading" at bounding box center [630, 238] width 398 height 40
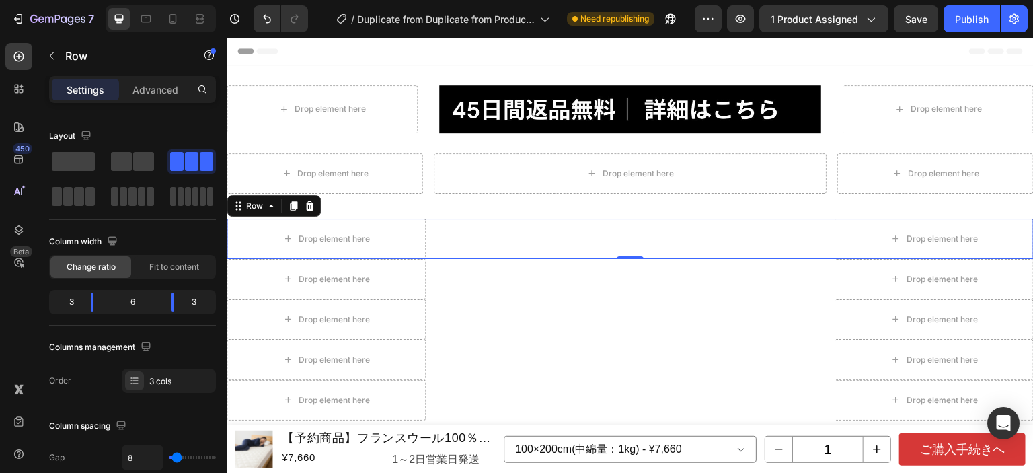
click at [319, 204] on div "Row" at bounding box center [274, 206] width 94 height 22
click at [305, 204] on icon at bounding box center [309, 205] width 11 height 11
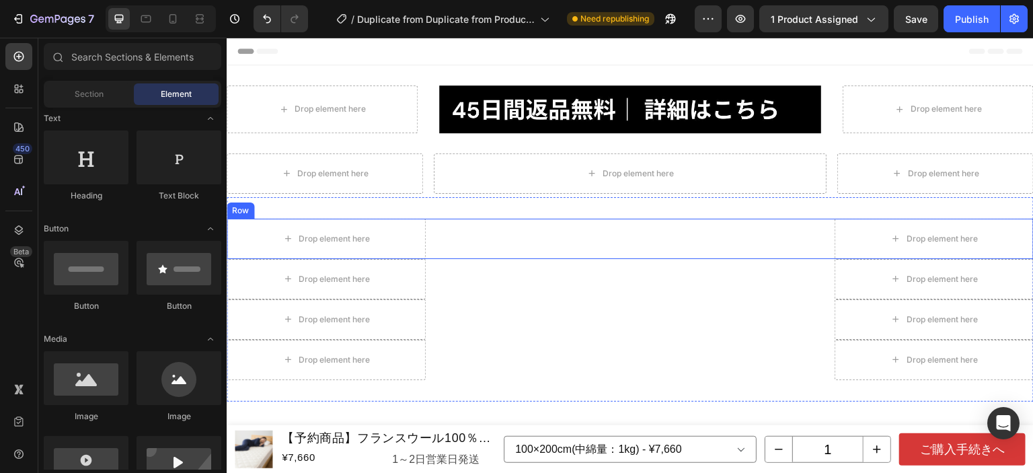
click at [491, 234] on div "Heading" at bounding box center [630, 238] width 398 height 40
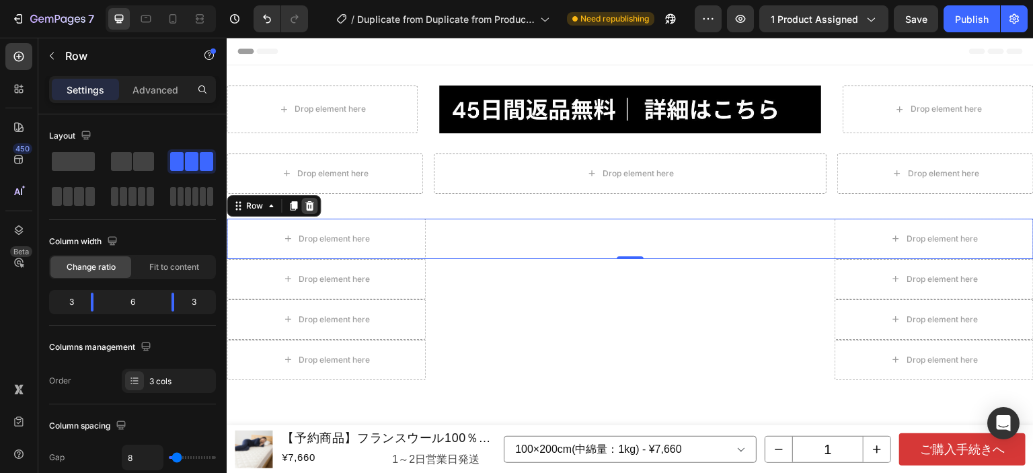
click at [305, 198] on div at bounding box center [309, 206] width 16 height 16
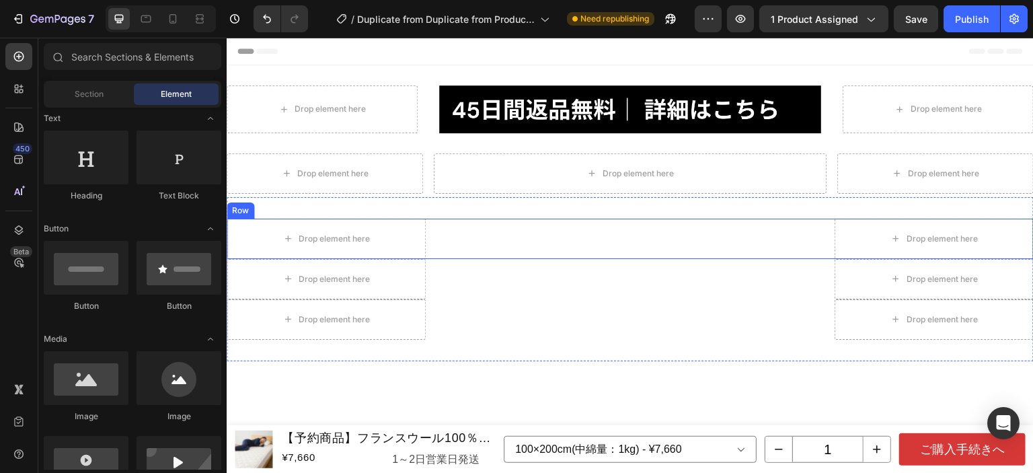
click at [529, 237] on div "Heading" at bounding box center [630, 238] width 398 height 40
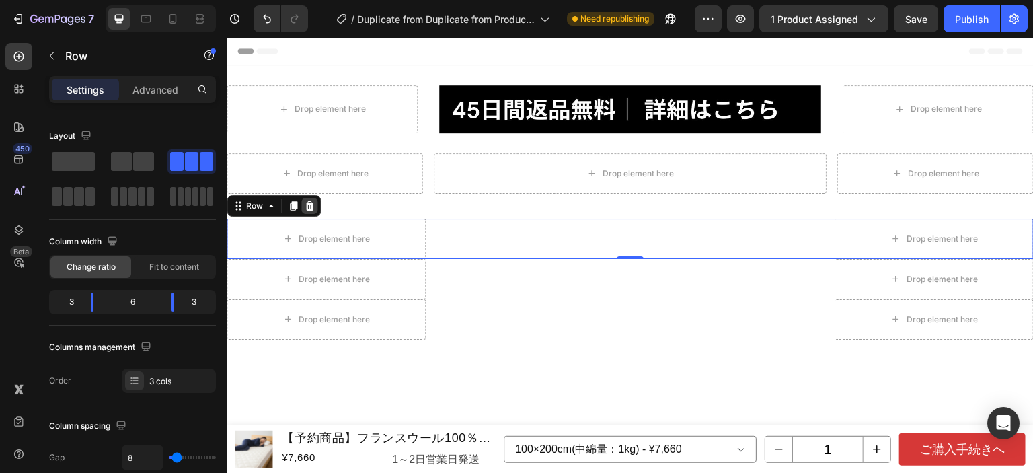
click at [309, 207] on icon at bounding box center [309, 205] width 9 height 9
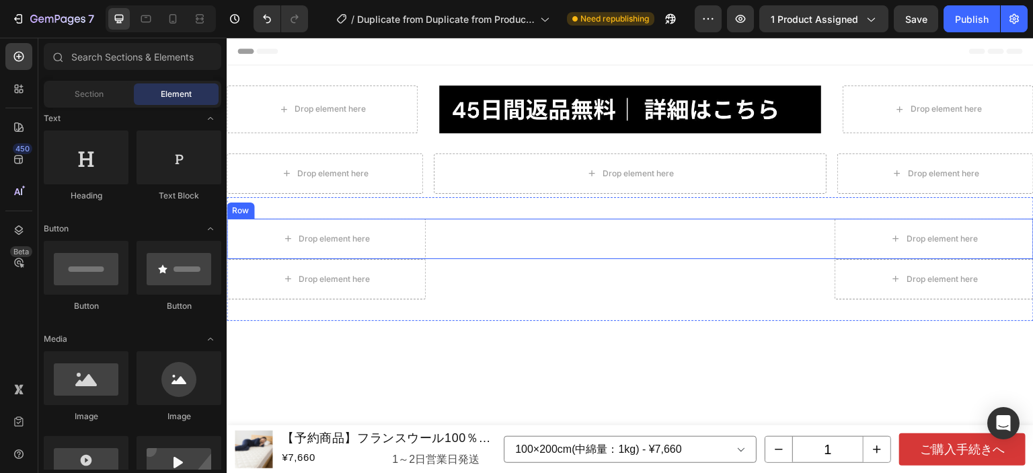
click at [493, 223] on div "Heading" at bounding box center [630, 238] width 398 height 40
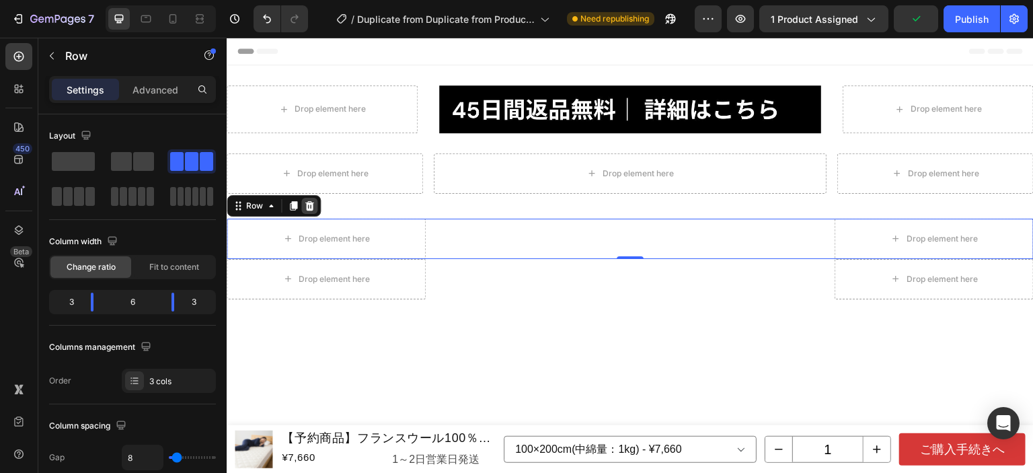
click at [314, 205] on icon at bounding box center [309, 205] width 11 height 11
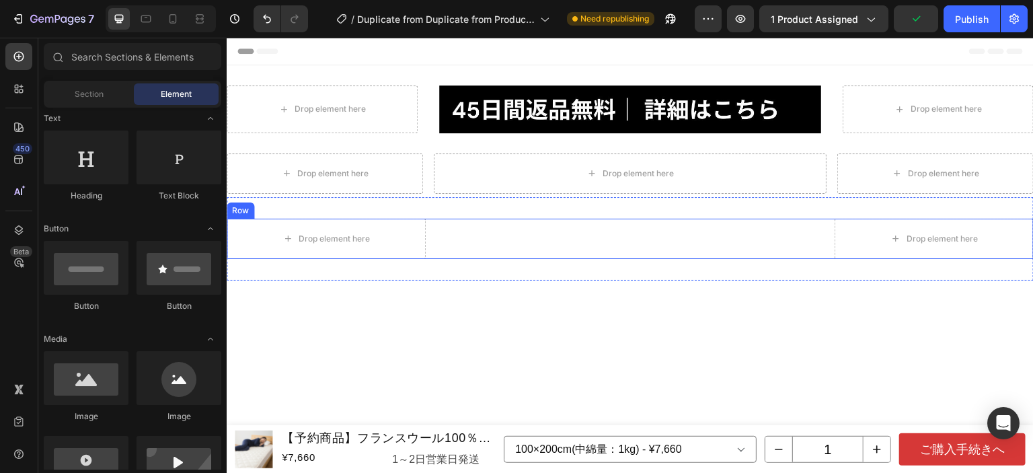
click at [464, 233] on div "Heading" at bounding box center [630, 238] width 398 height 40
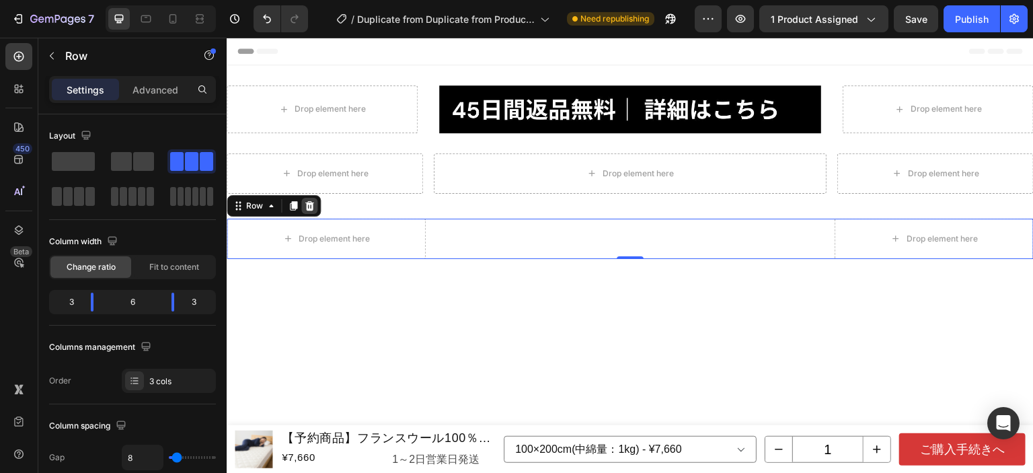
click at [307, 201] on icon at bounding box center [309, 205] width 11 height 11
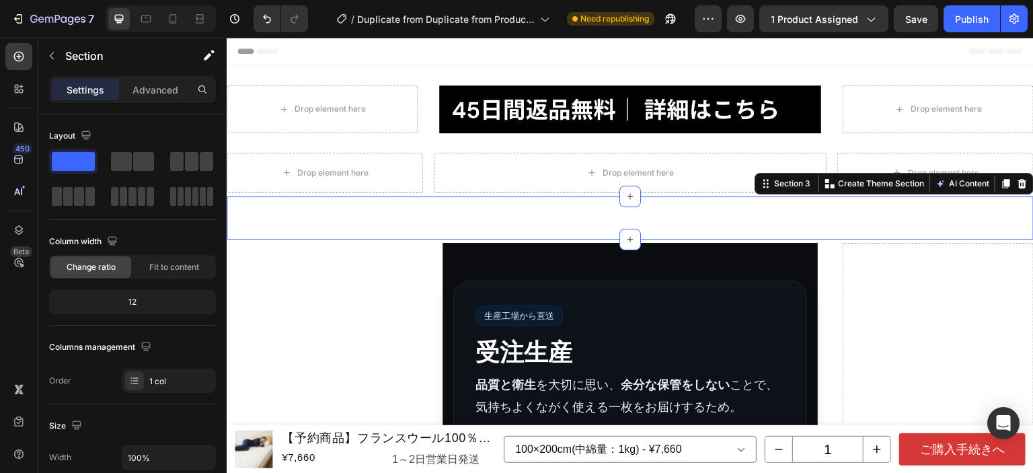
click at [578, 217] on div "Heading よくあるご質問 発送予定日を教えてください。 ページ上部の表示「 只今のご注文の出荷予定日 」をご確認ください。最新情報に自動更新されます。 …" at bounding box center [630, 217] width 807 height 43
click at [1016, 187] on icon at bounding box center [1021, 184] width 11 height 11
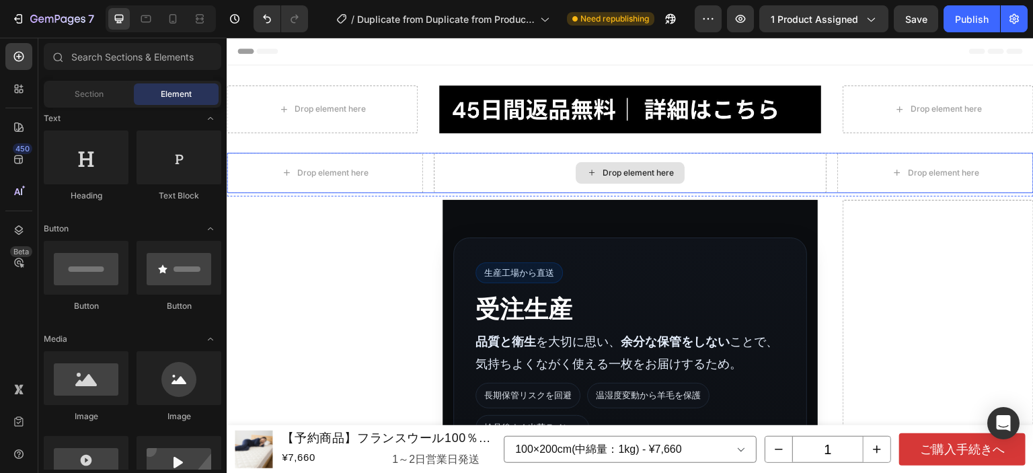
click at [699, 173] on div "Drop element here" at bounding box center [630, 173] width 393 height 40
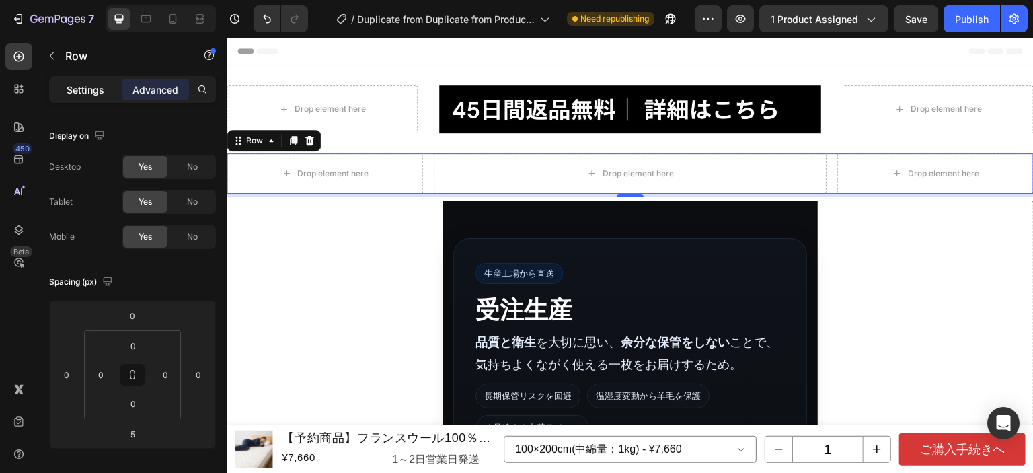
click at [87, 93] on p "Settings" at bounding box center [86, 90] width 38 height 14
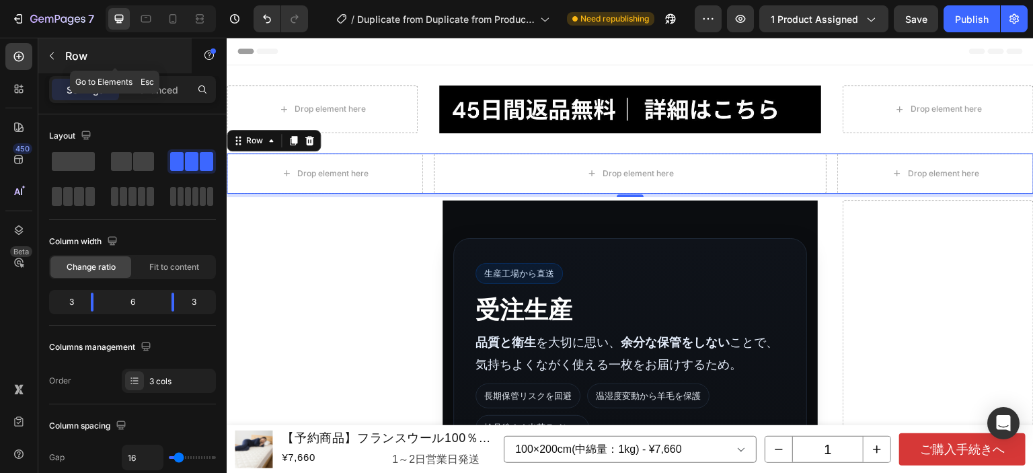
click at [48, 52] on icon "button" at bounding box center [51, 55] width 11 height 11
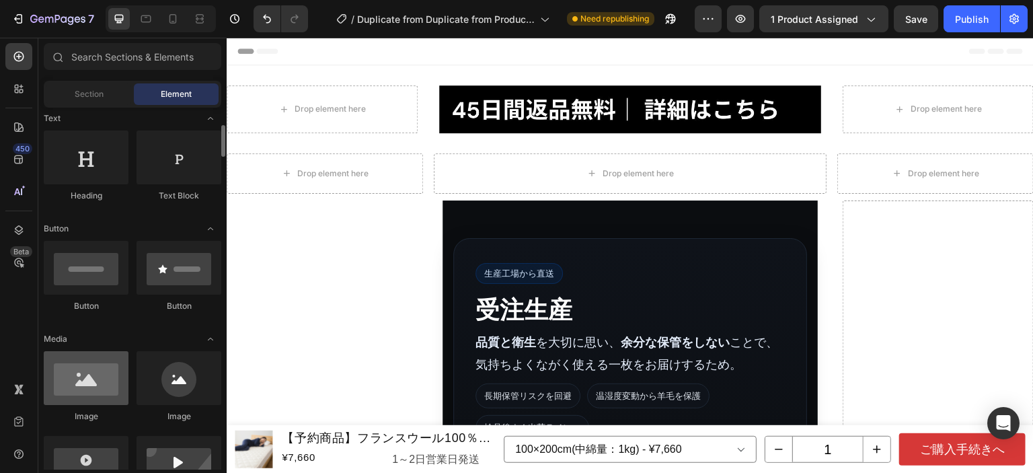
scroll to position [269, 0]
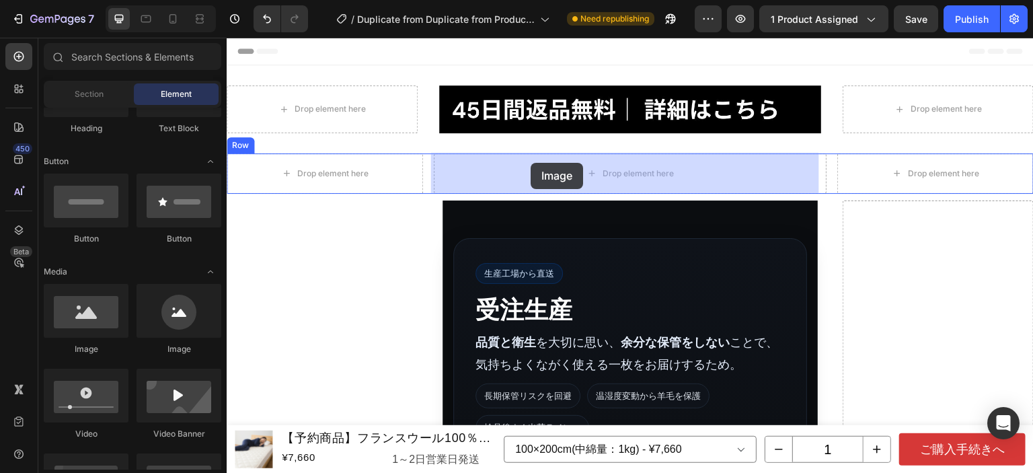
drag, startPoint x: 319, startPoint y: 351, endPoint x: 531, endPoint y: 163, distance: 283.8
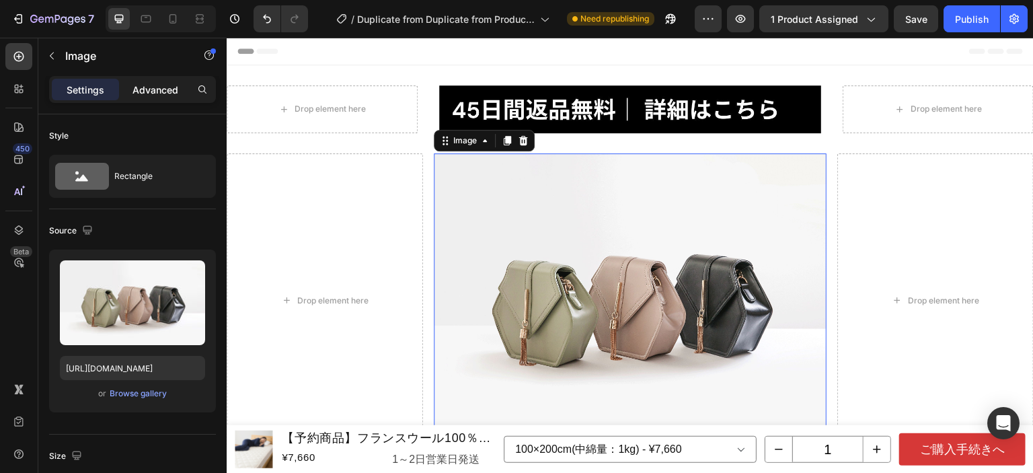
click at [163, 85] on p "Advanced" at bounding box center [155, 90] width 46 height 14
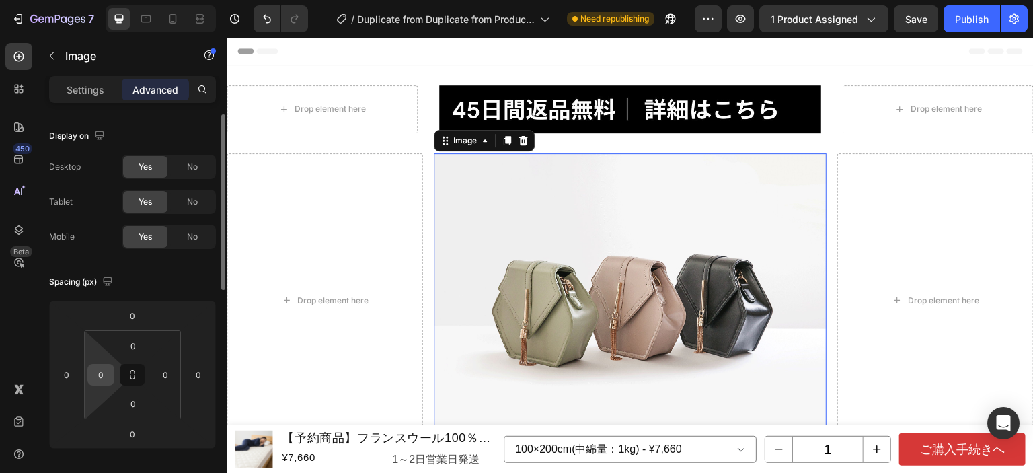
click at [91, 373] on input "0" at bounding box center [101, 374] width 20 height 20
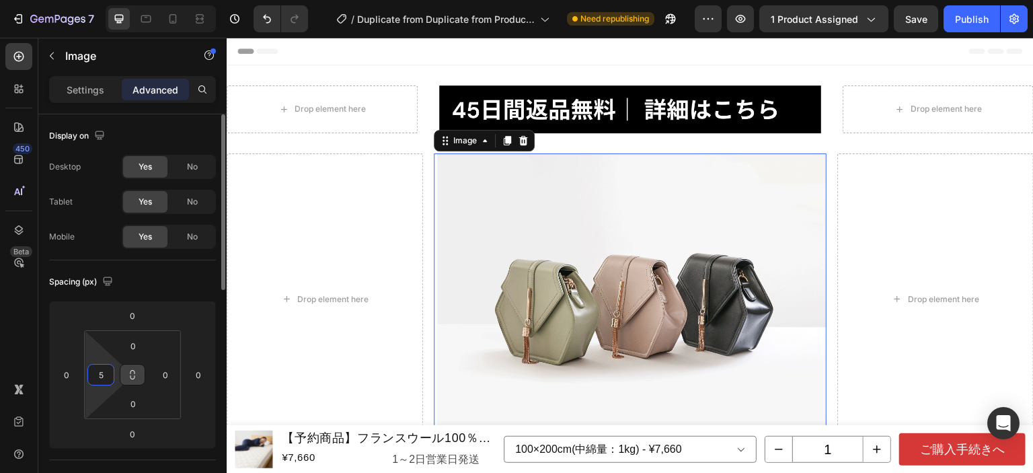
type input "5"
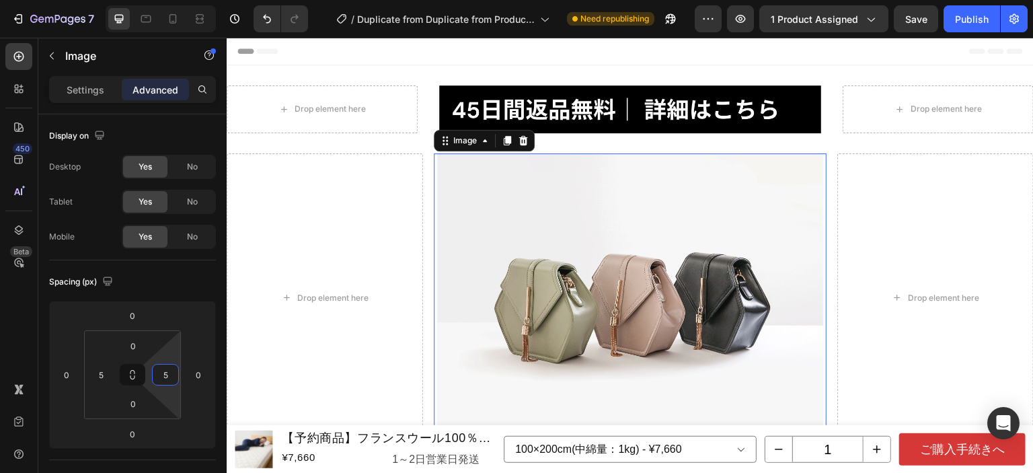
type input "5"
click at [623, 220] on img at bounding box center [630, 298] width 386 height 290
click at [54, 70] on div "Image" at bounding box center [114, 55] width 153 height 35
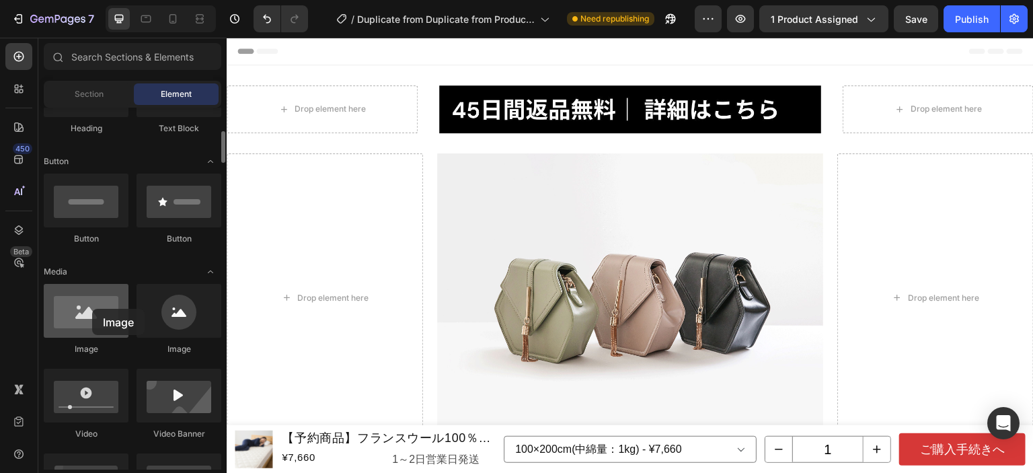
click at [92, 309] on div at bounding box center [86, 311] width 85 height 54
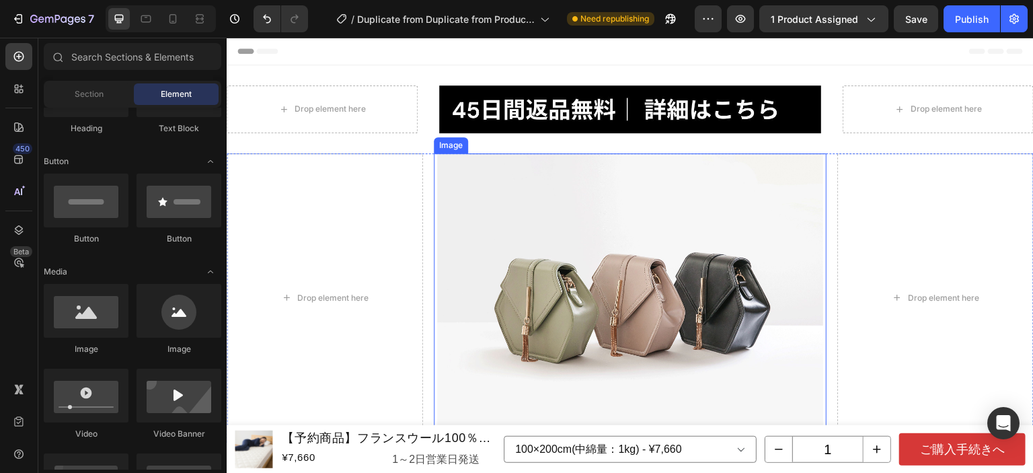
click at [540, 283] on img at bounding box center [630, 298] width 386 height 290
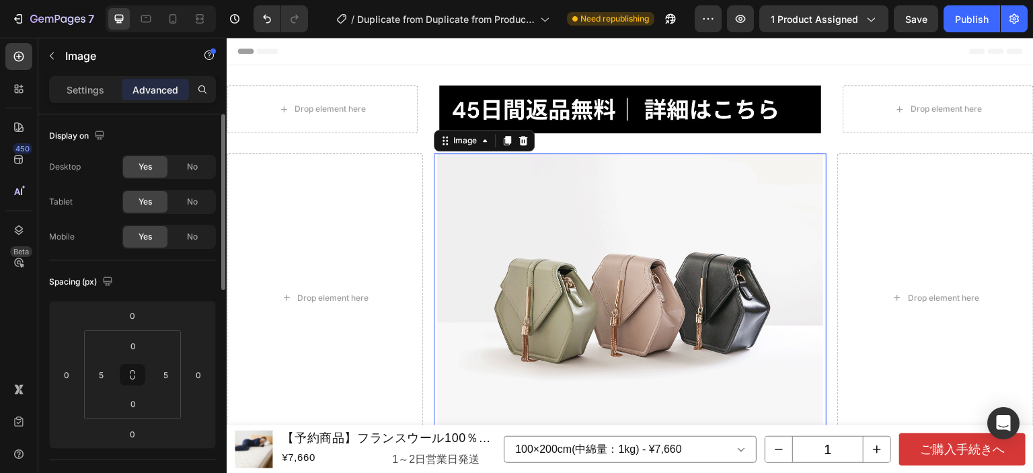
scroll to position [202, 0]
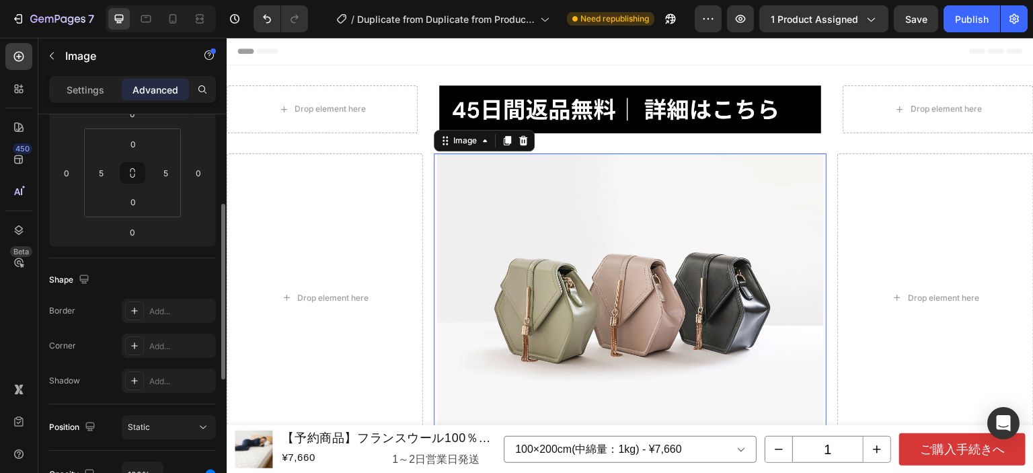
click at [89, 99] on div "Settings" at bounding box center [85, 90] width 67 height 22
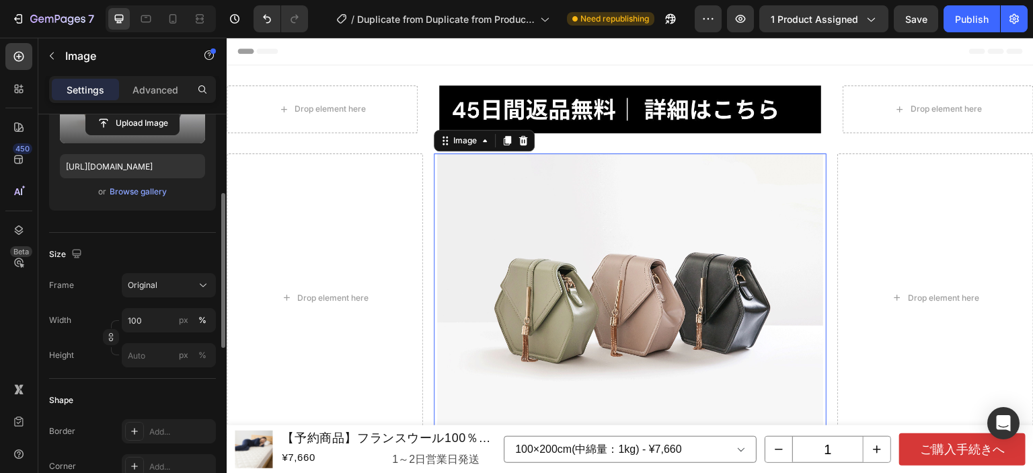
scroll to position [67, 0]
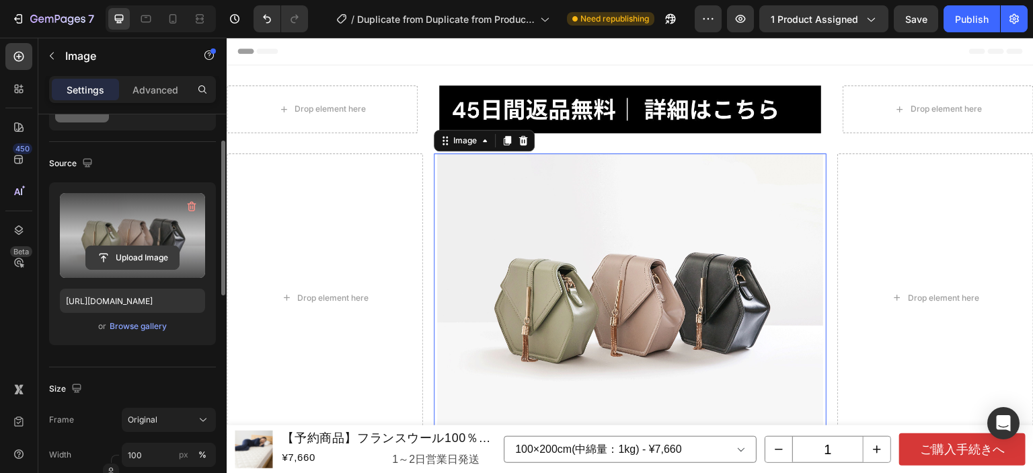
click at [134, 258] on input "file" at bounding box center [132, 257] width 93 height 23
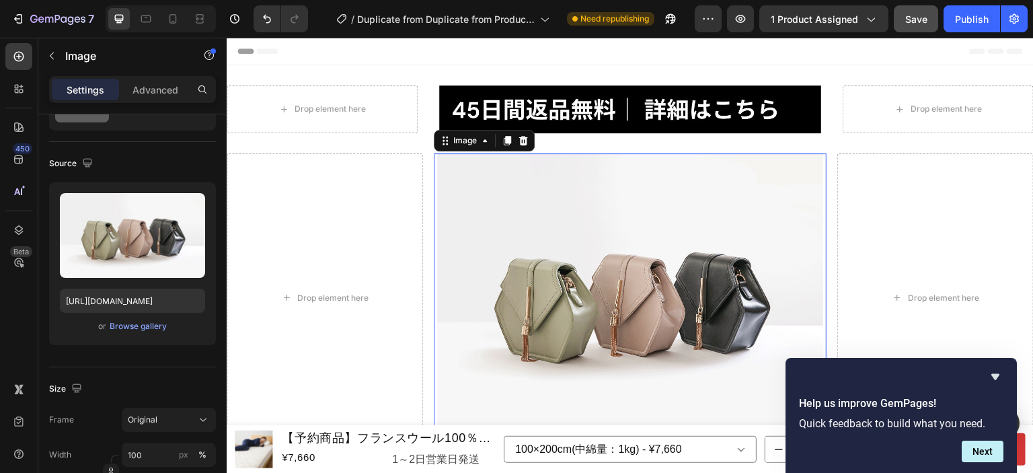
click at [935, 26] on button "Save" at bounding box center [915, 18] width 44 height 27
